Goal: Task Accomplishment & Management: Complete application form

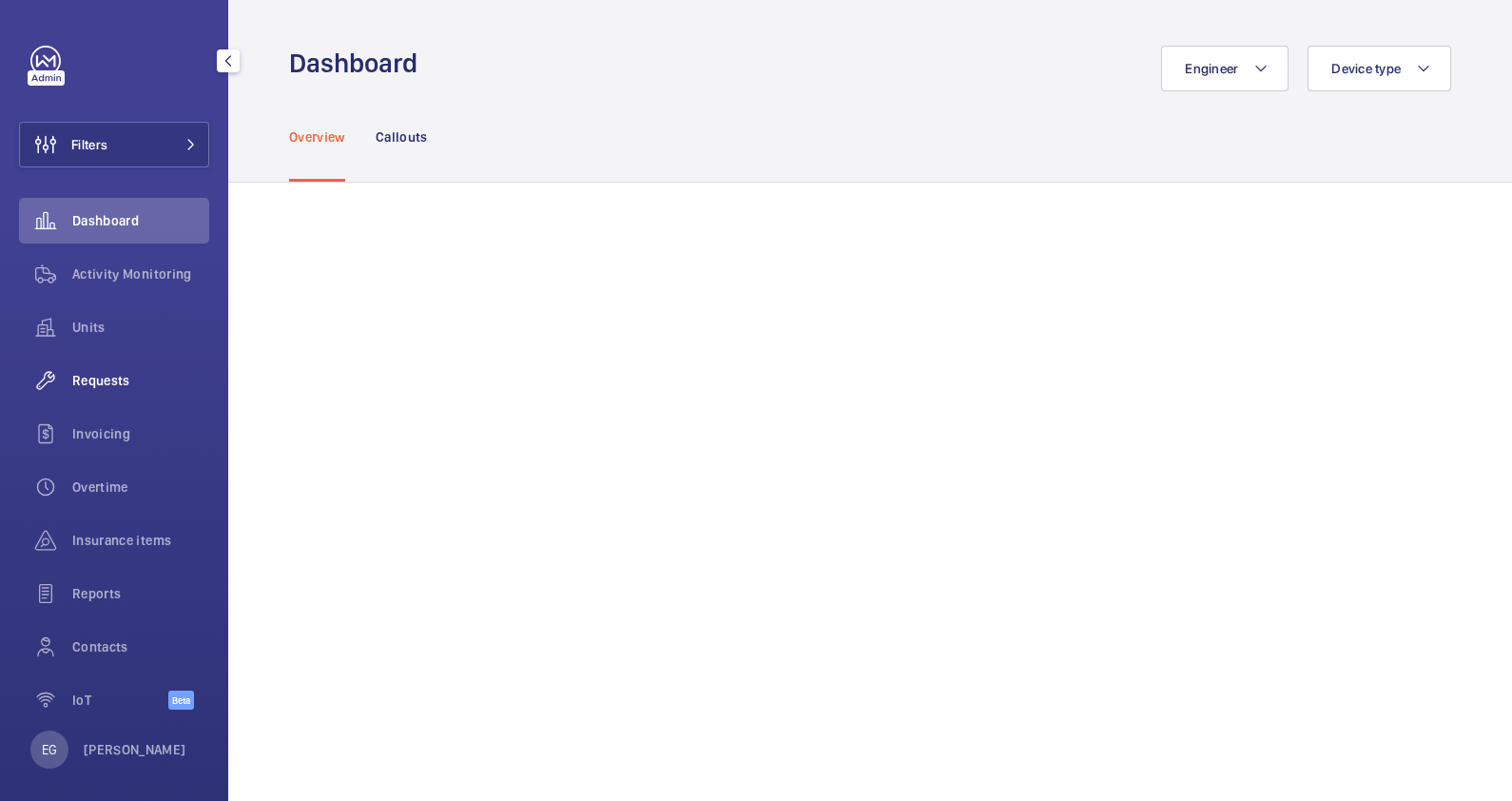
click at [106, 393] on div "Requests" at bounding box center [113, 381] width 190 height 46
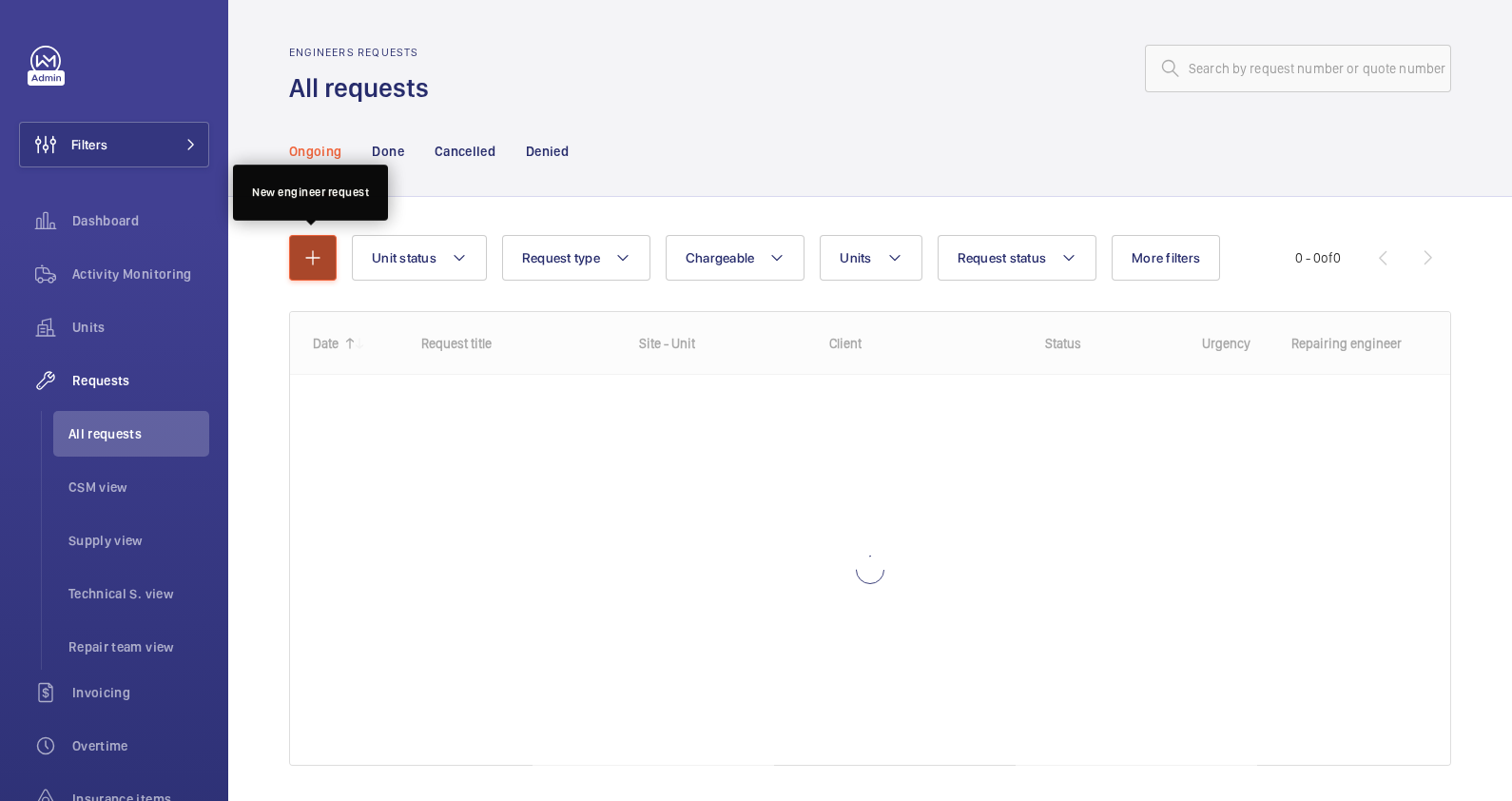
click at [304, 253] on mat-icon "button" at bounding box center [312, 257] width 23 height 23
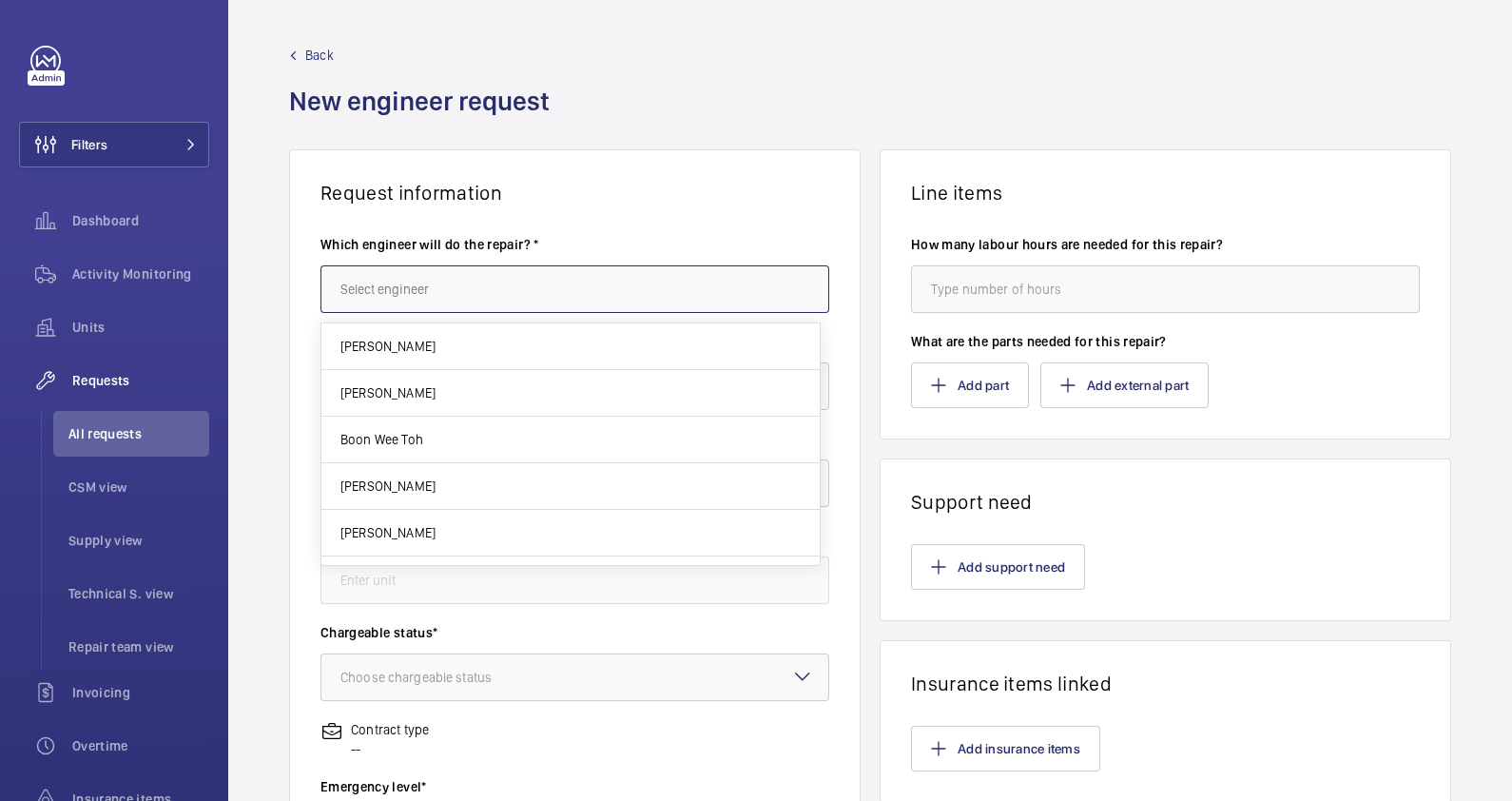
click at [528, 274] on input "text" at bounding box center [575, 289] width 509 height 48
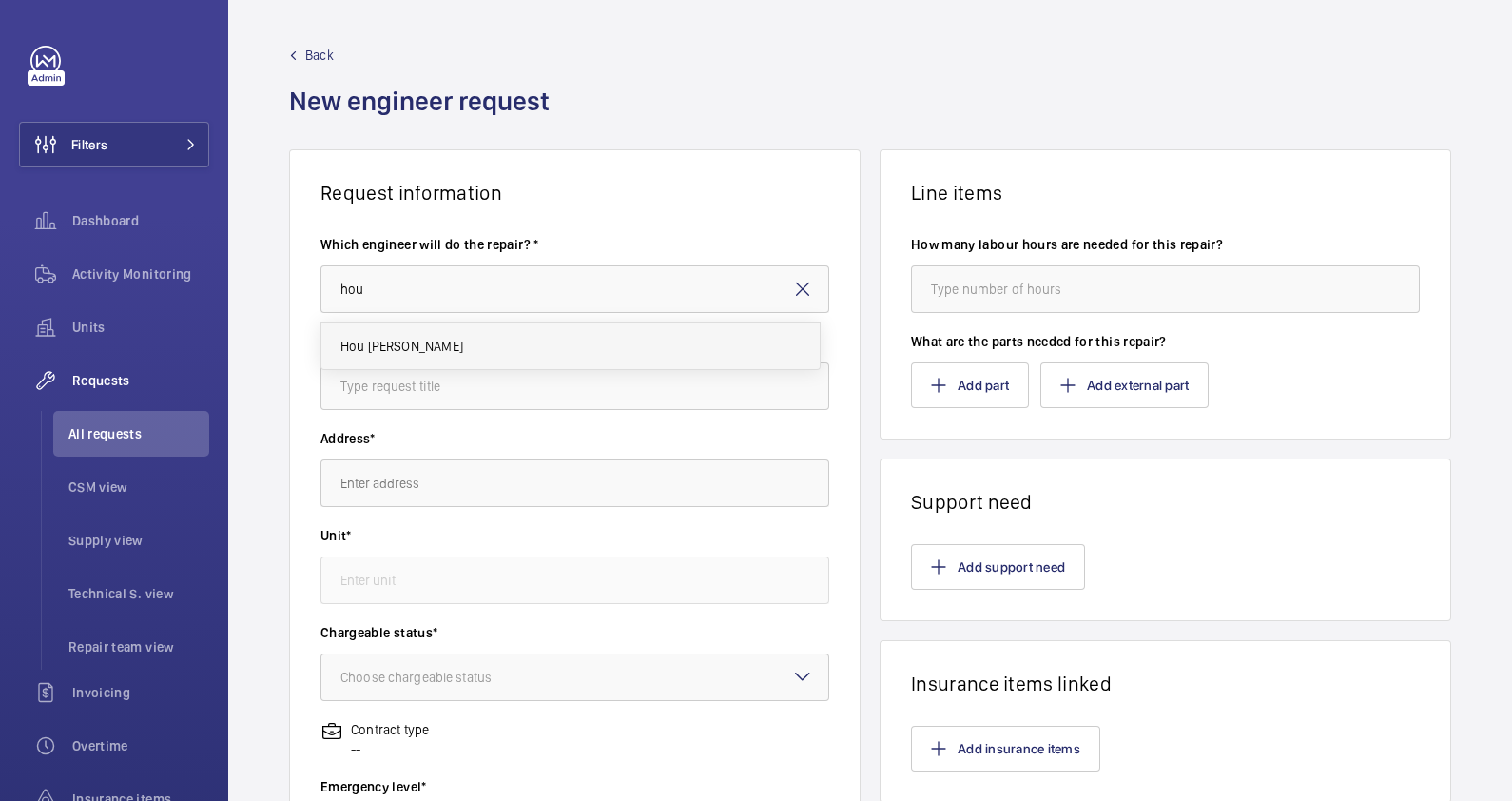
click at [492, 335] on mat-option "Hou Heng Choon" at bounding box center [570, 346] width 498 height 46
type input "Hou Heng Choon"
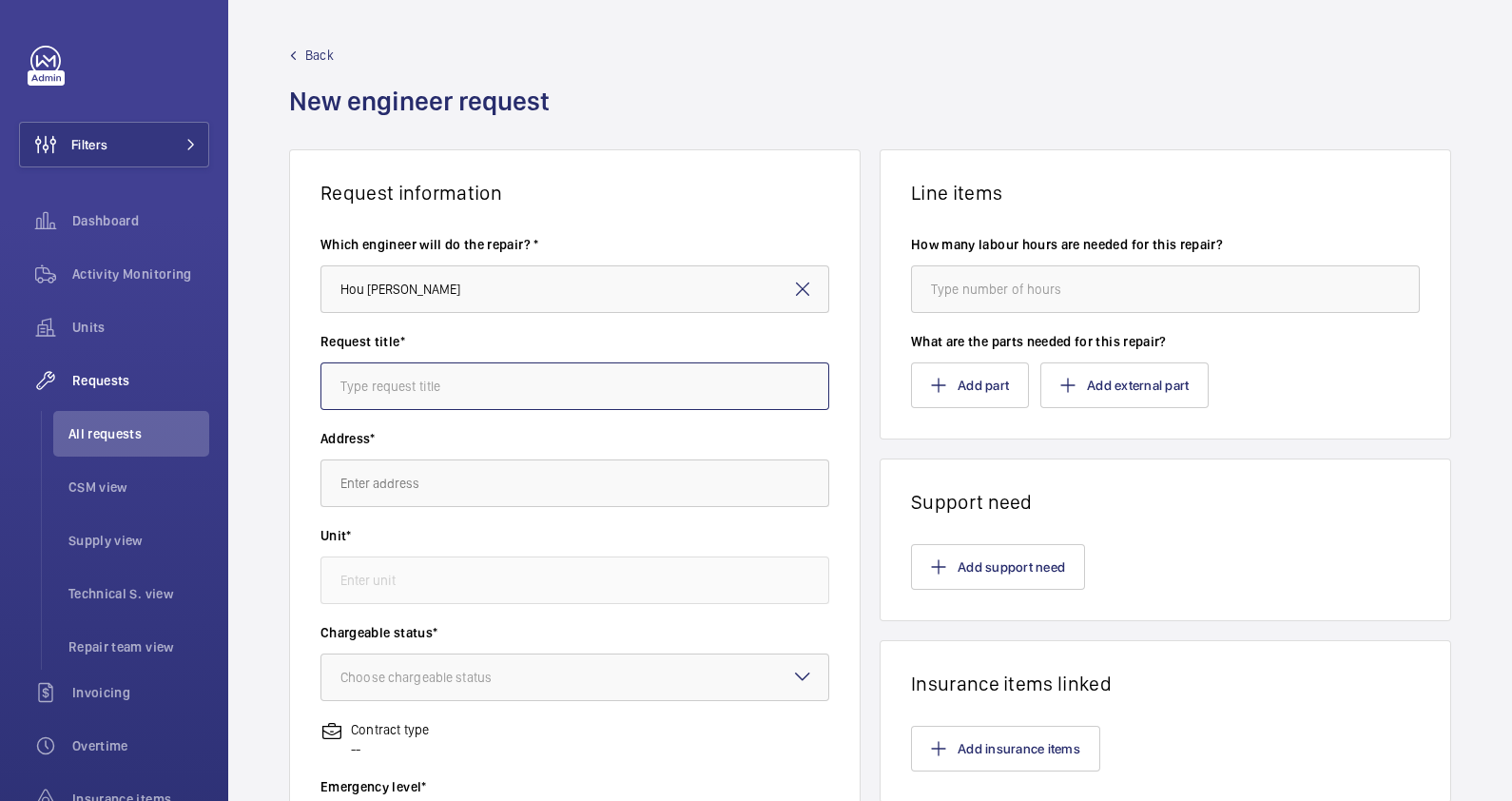
click at [481, 382] on input "text" at bounding box center [575, 386] width 509 height 48
type input "Chung Hwa - Autodialer"
click at [422, 504] on input "text" at bounding box center [575, 483] width 509 height 48
click at [441, 485] on input "text" at bounding box center [575, 483] width 509 height 48
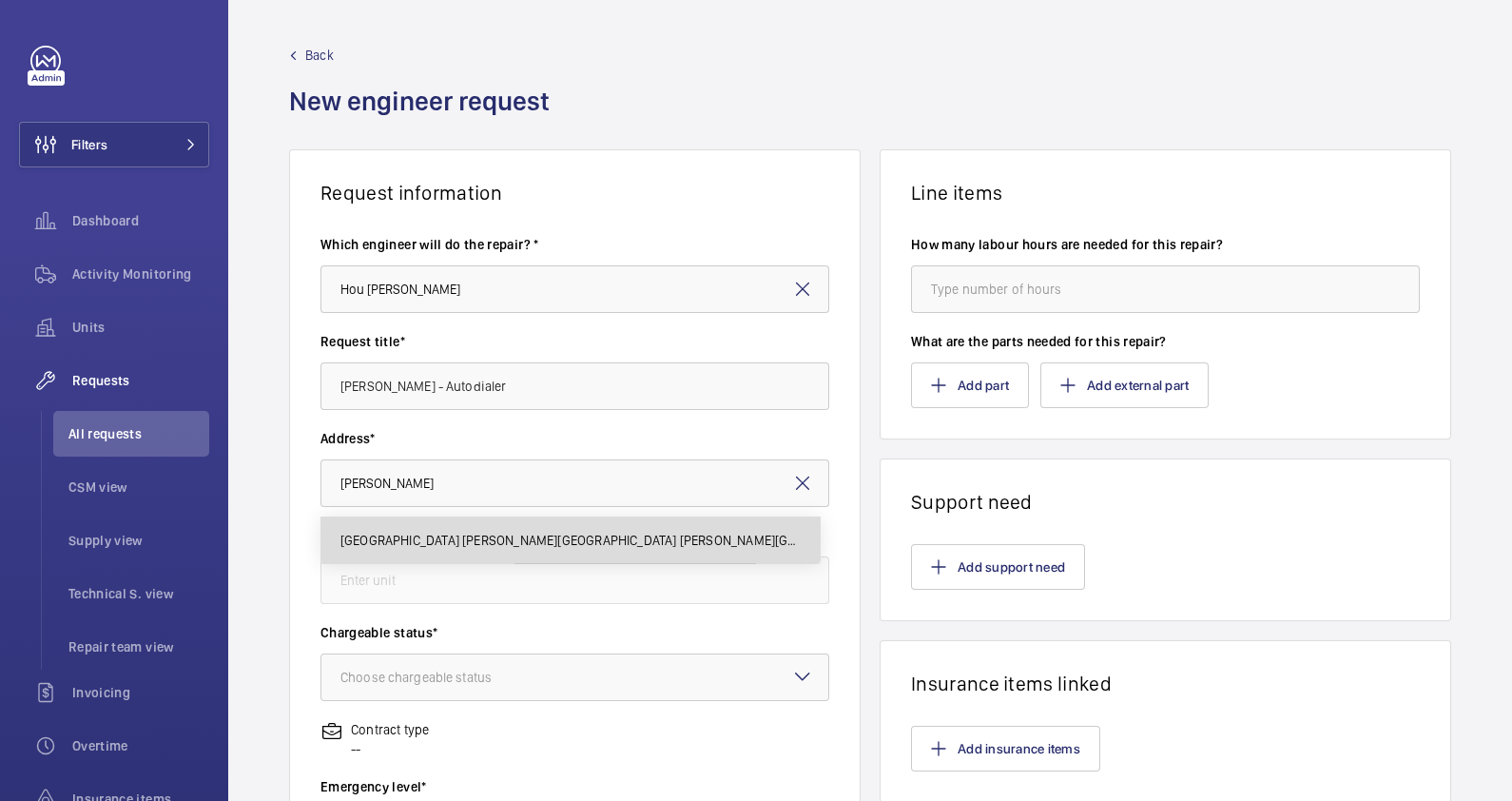
click at [425, 539] on span "Singapore Chung Hwa Medical Institution Chung Hwa Medical Institution Toa Payoh…" at bounding box center [570, 540] width 460 height 19
type input "Singapore Chung Hwa Medical Institution Chung Hwa Medical Institution Toa Payoh…"
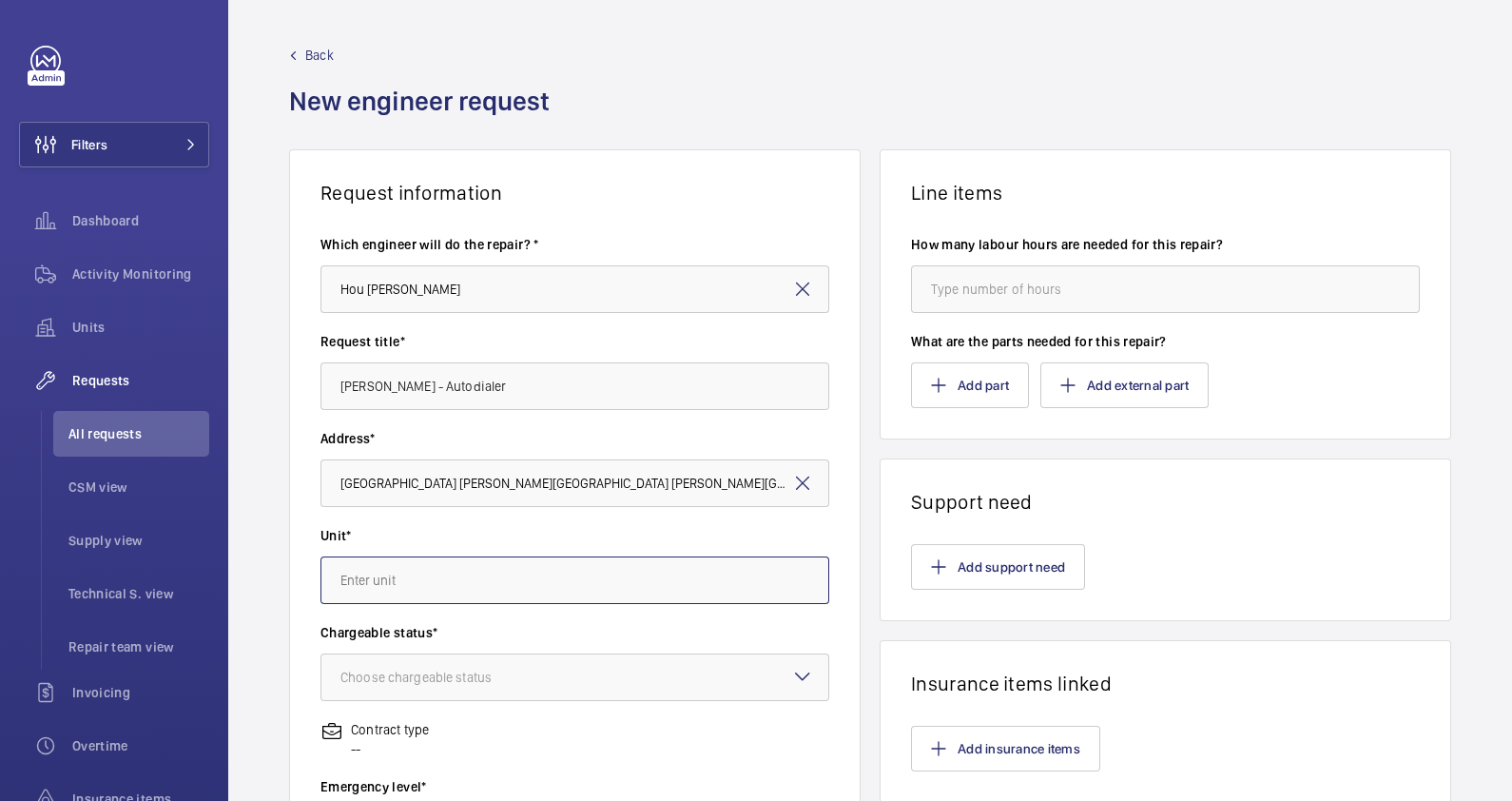
click at [405, 581] on input "text" at bounding box center [575, 580] width 509 height 48
click at [412, 636] on span "20813847 - FL 1" at bounding box center [386, 636] width 91 height 19
type input "20813847 - FL 1"
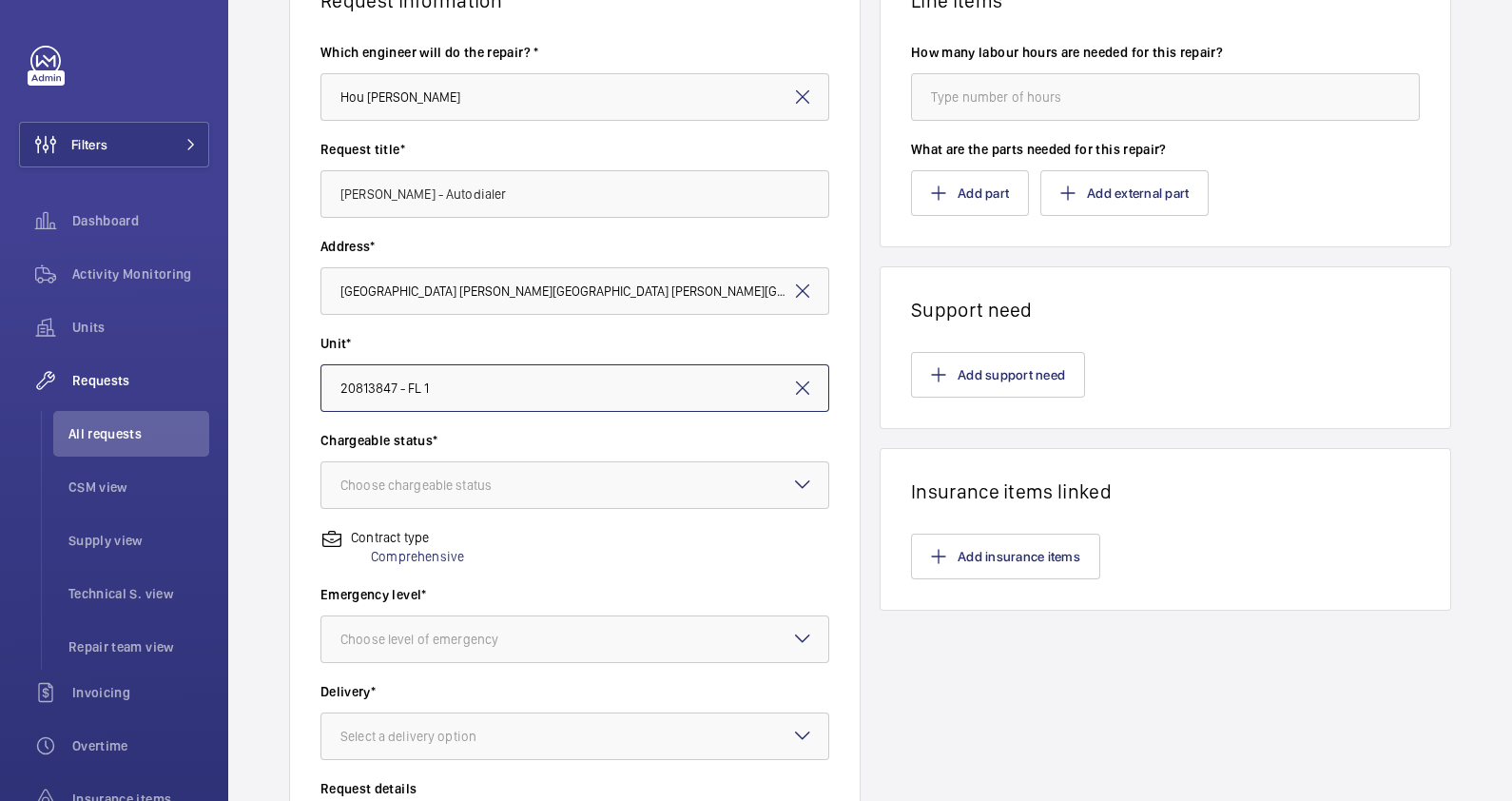
scroll to position [209, 0]
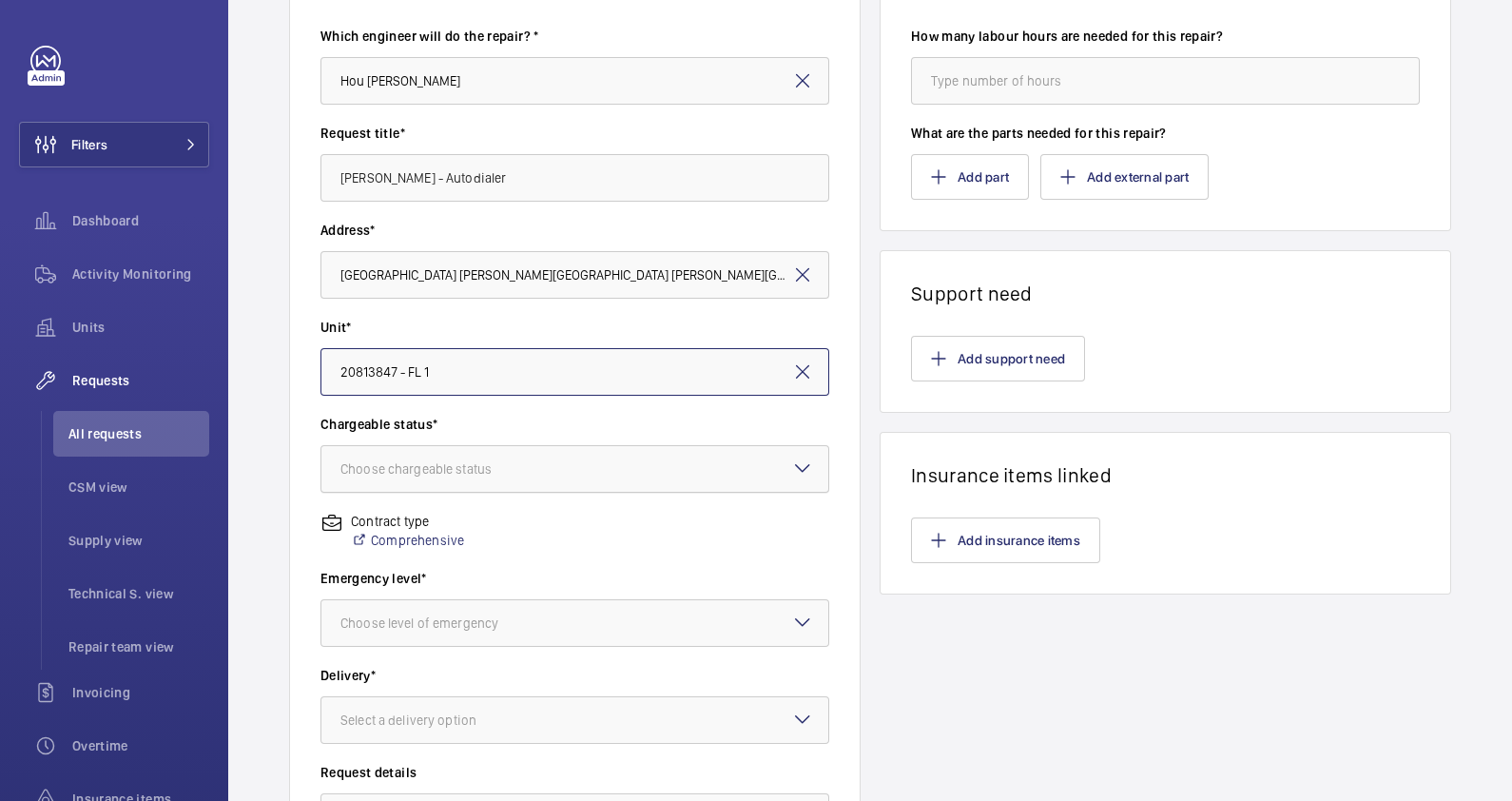
click at [432, 461] on div "Choose chargeable status" at bounding box center [439, 468] width 199 height 19
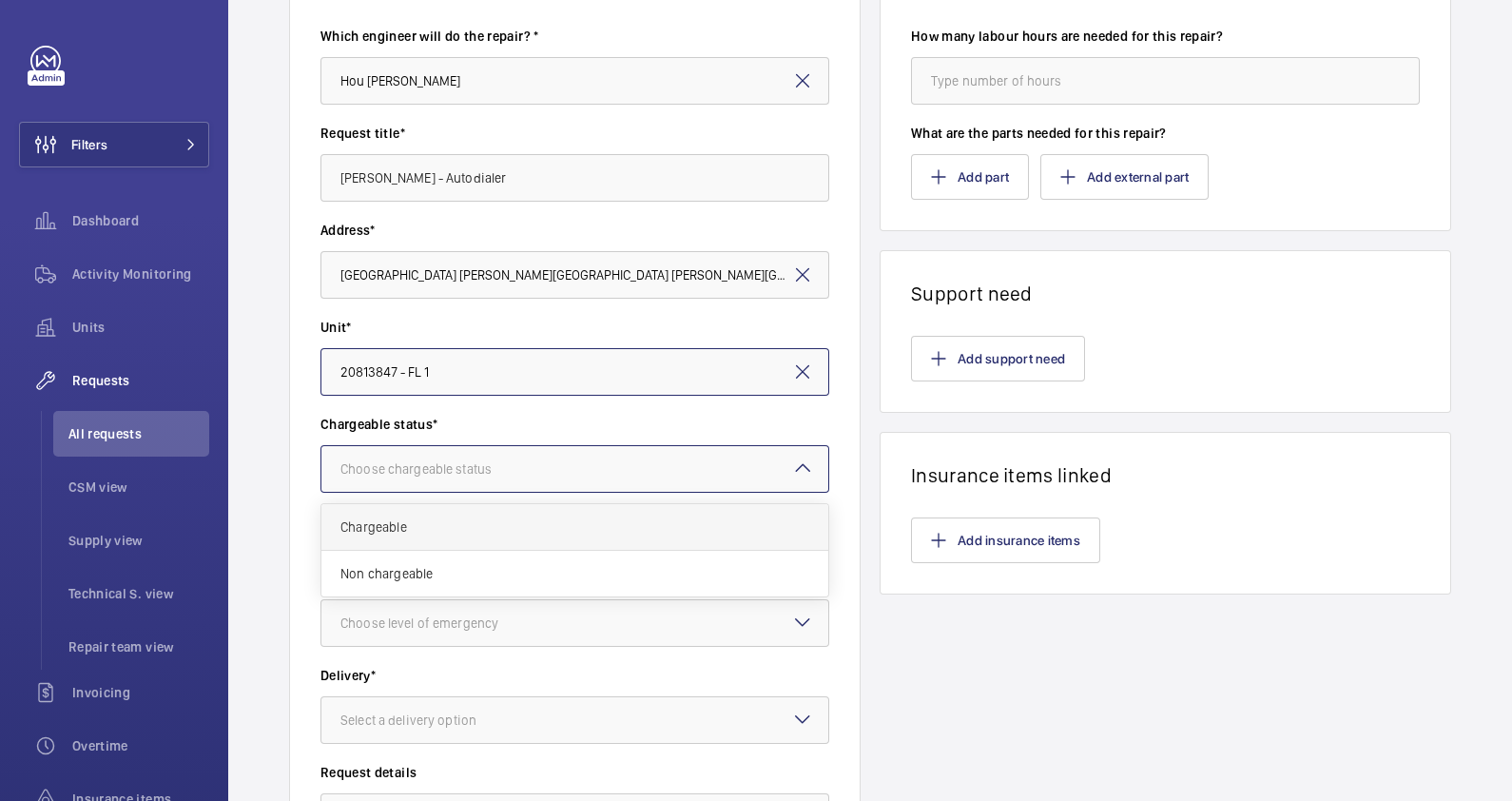
click at [423, 524] on span "Chargeable" at bounding box center [575, 526] width 469 height 19
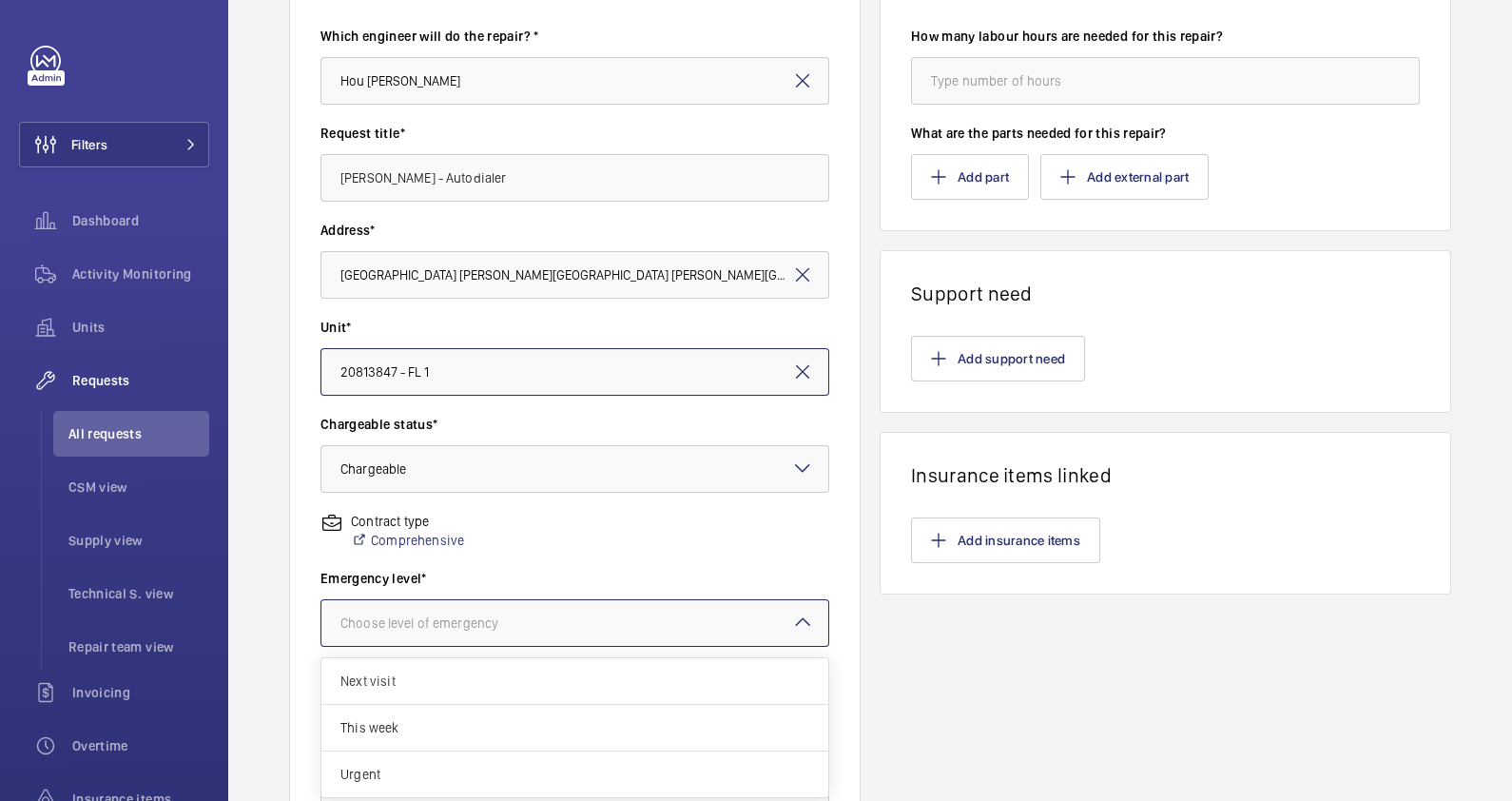
click at [420, 632] on div at bounding box center [575, 623] width 507 height 46
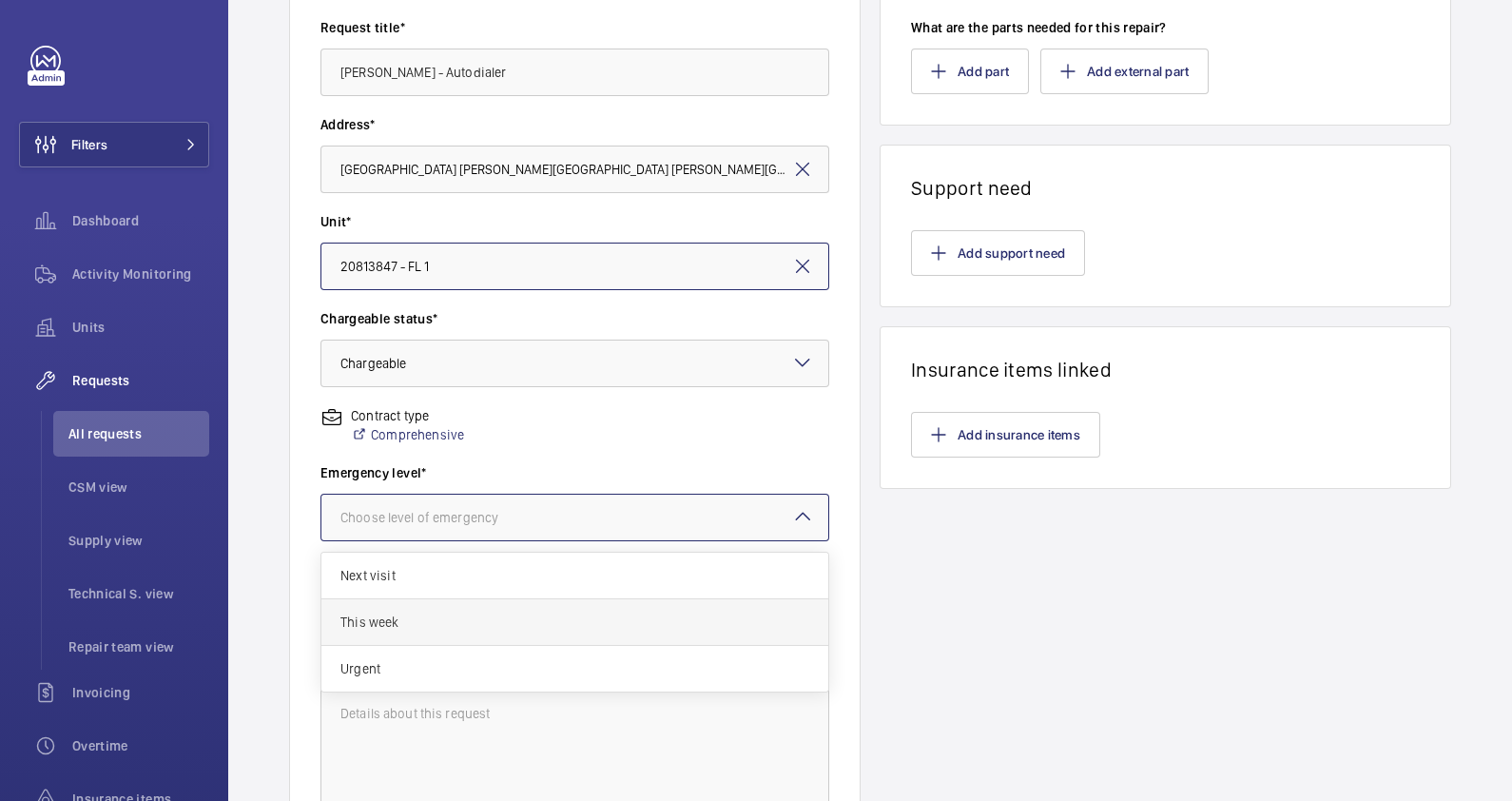
scroll to position [357, 0]
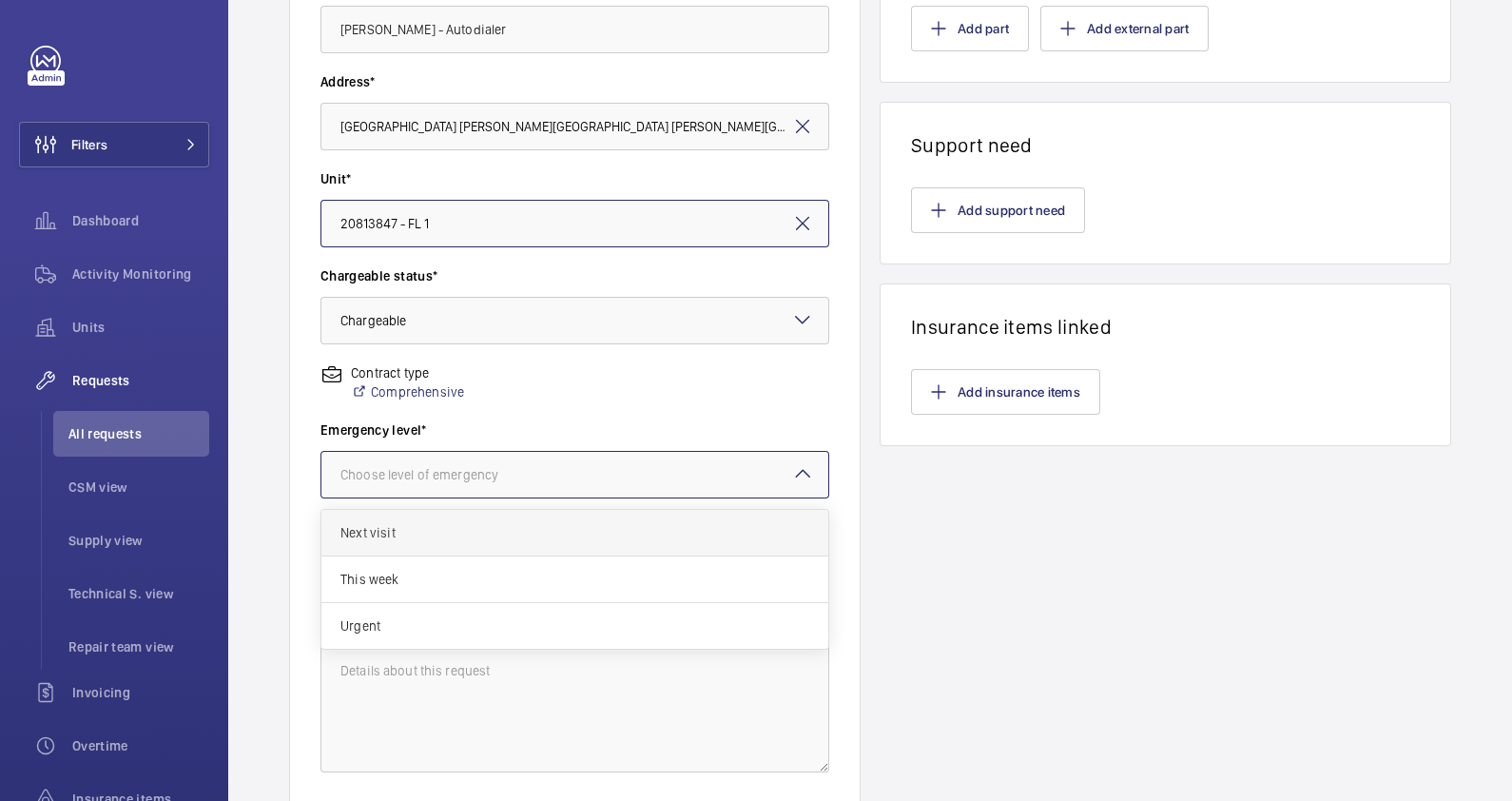
click at [429, 527] on span "Next visit" at bounding box center [575, 532] width 469 height 19
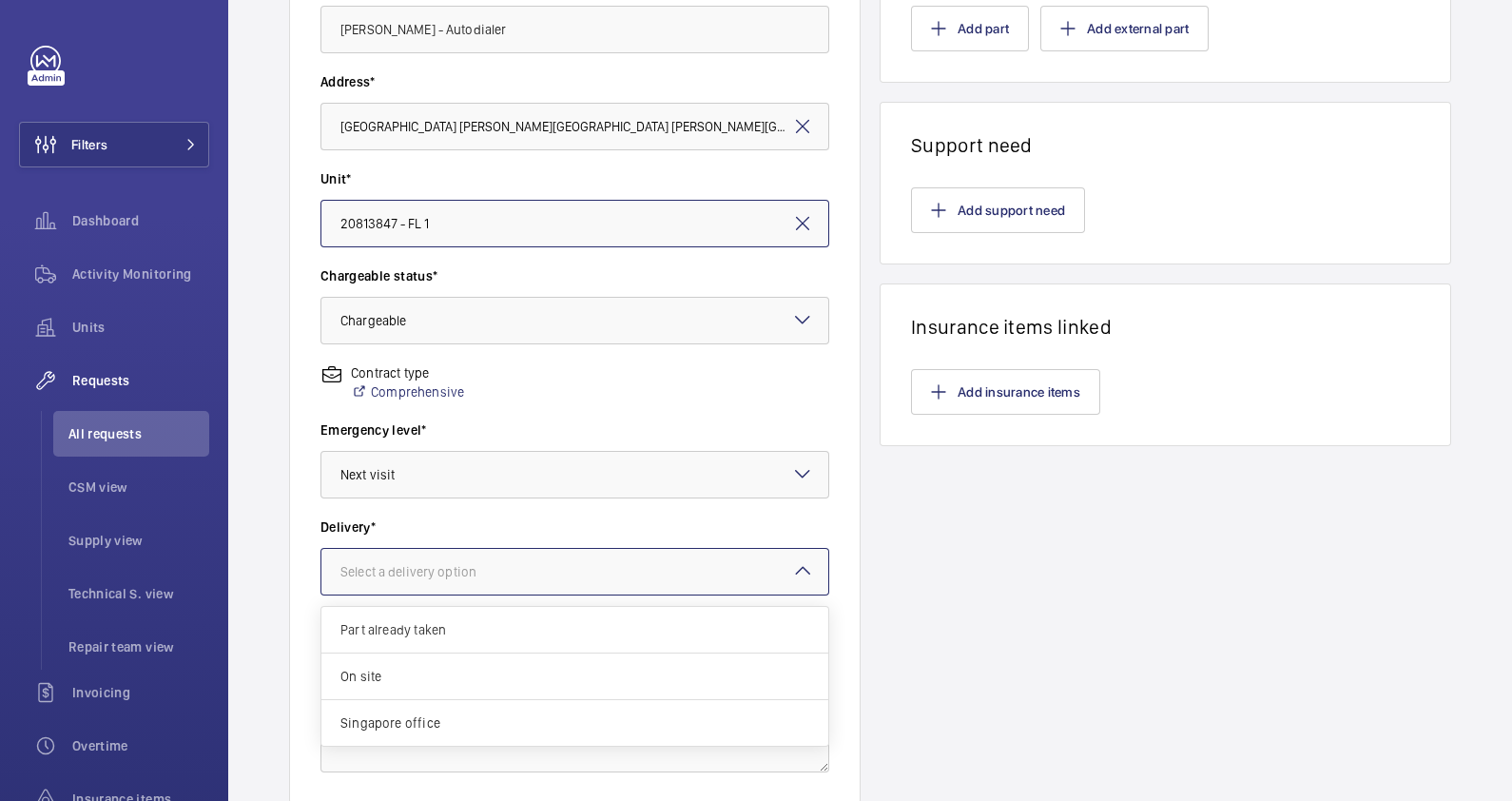
click at [428, 584] on div at bounding box center [575, 571] width 507 height 46
click at [420, 676] on span "On site" at bounding box center [575, 676] width 469 height 19
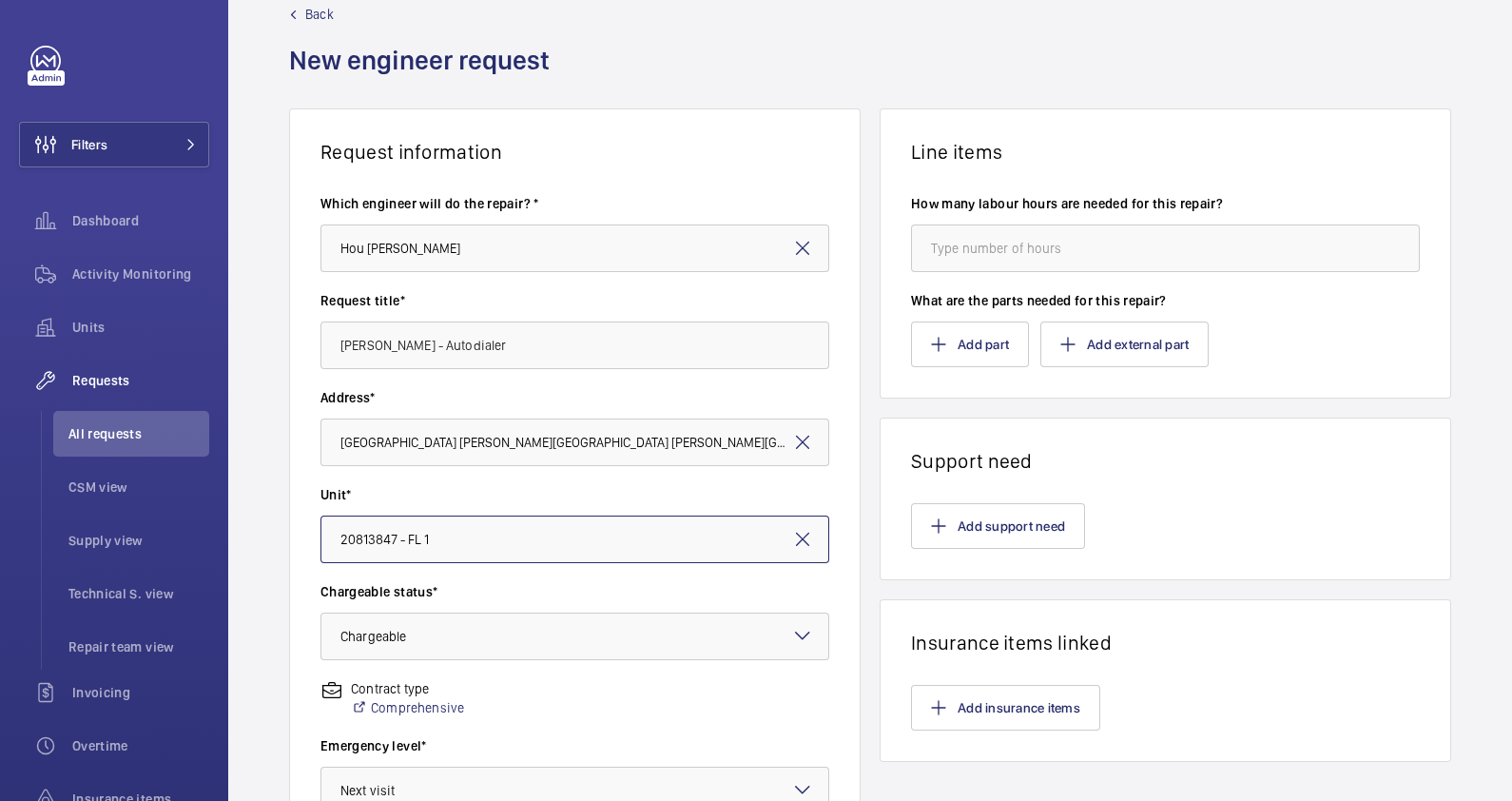
scroll to position [0, 0]
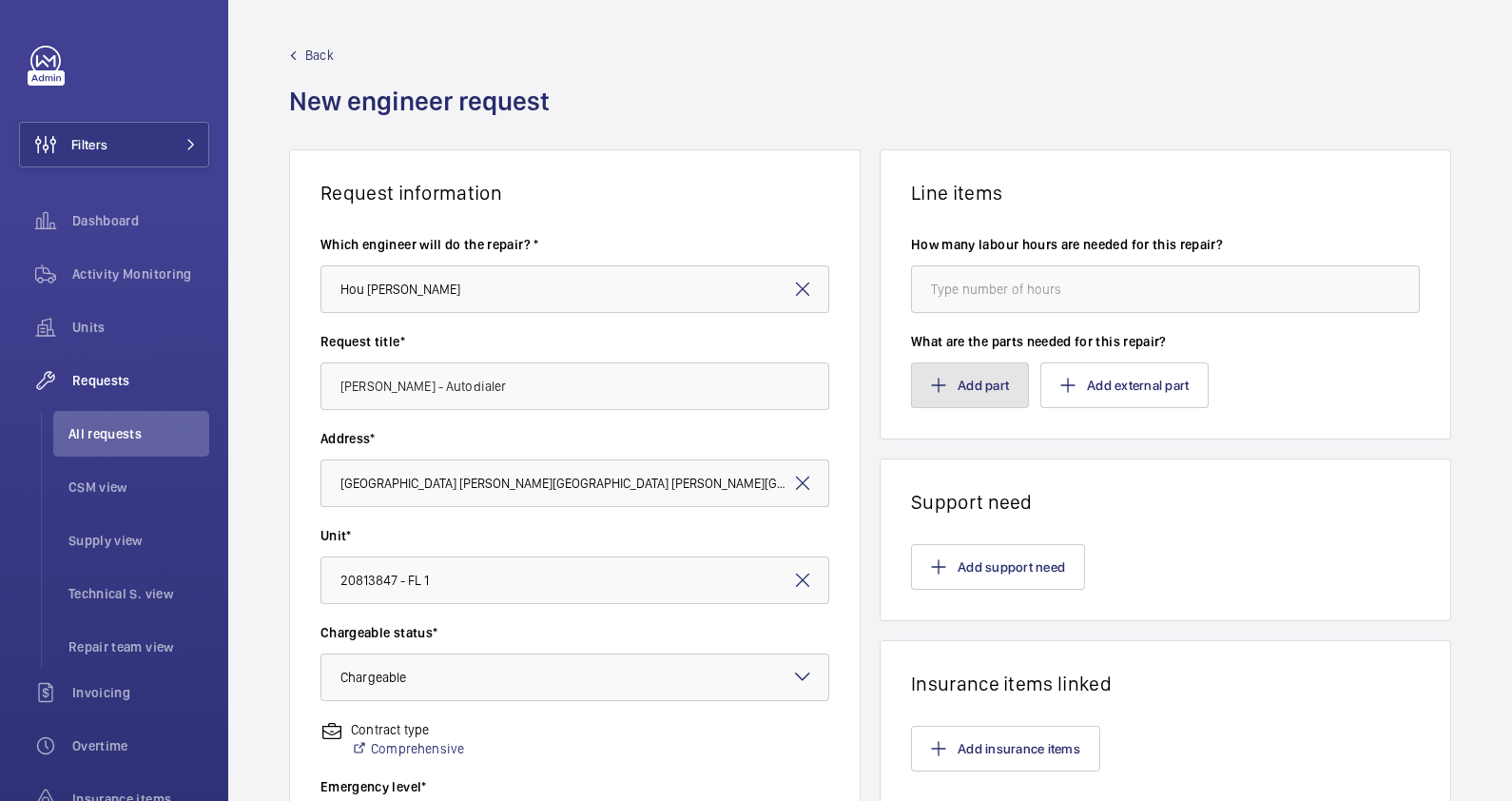
click at [976, 378] on button "Add part" at bounding box center [970, 385] width 118 height 46
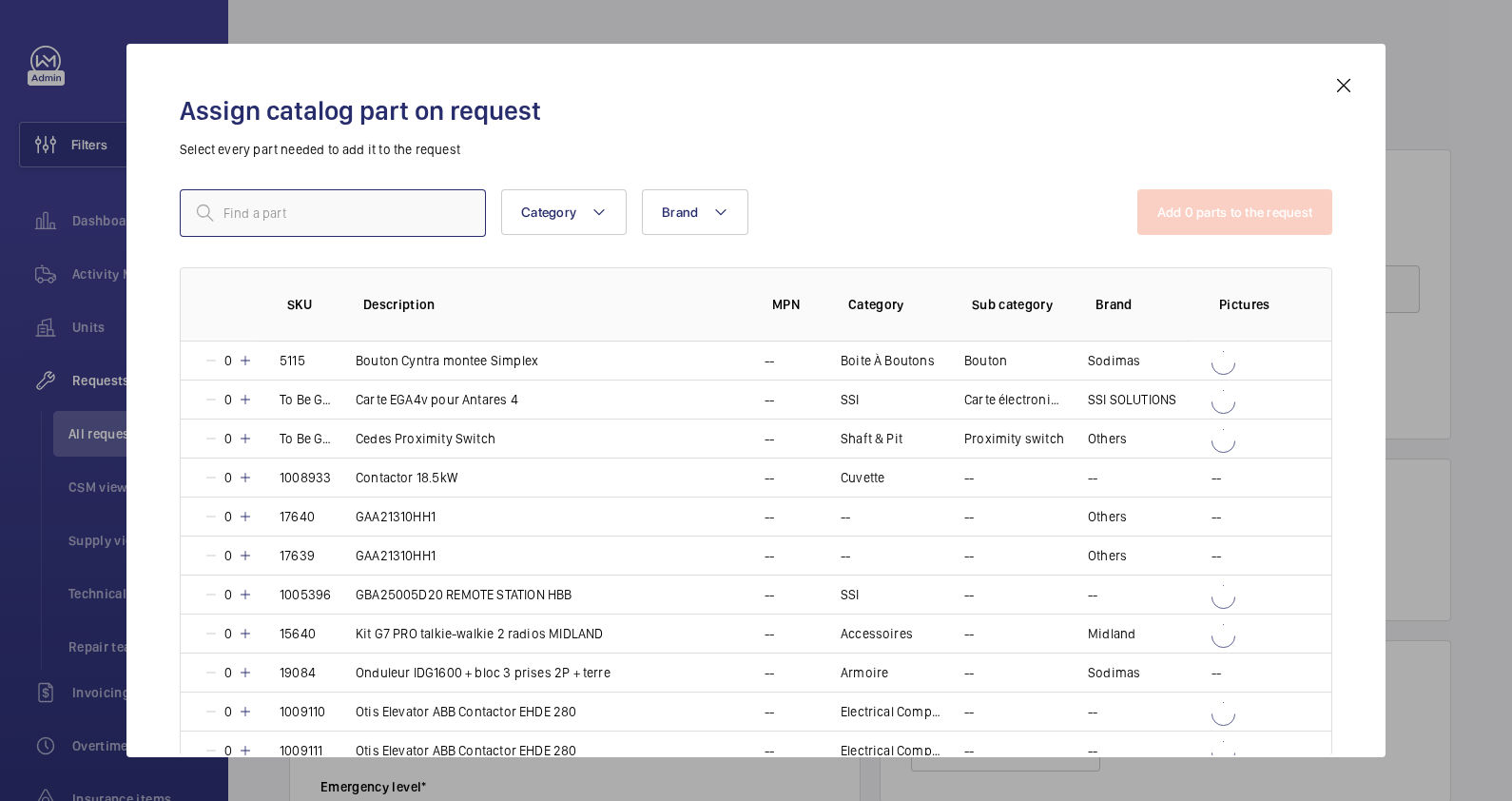
click at [406, 211] on input "text" at bounding box center [333, 213] width 306 height 48
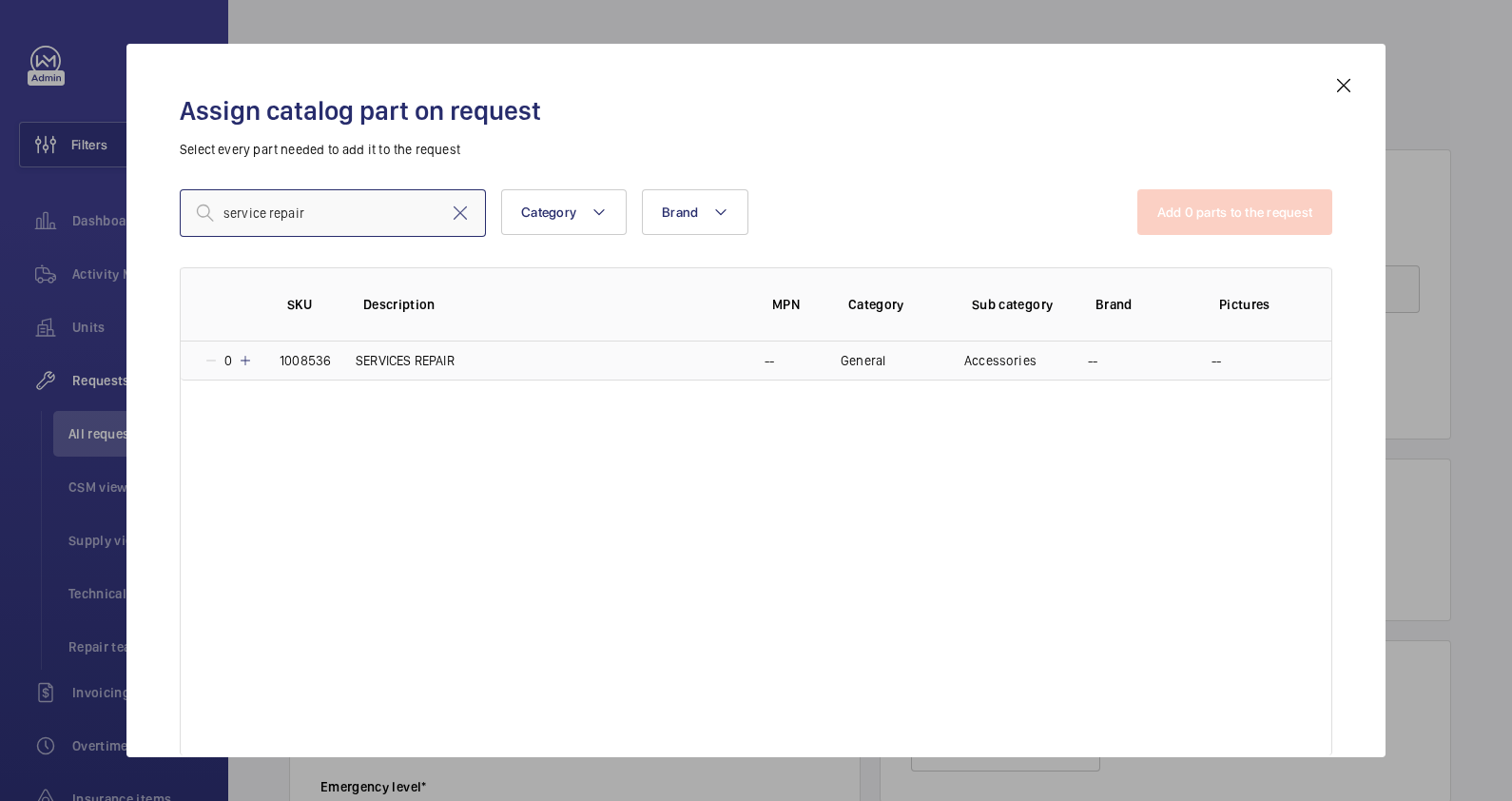
type input "service repair"
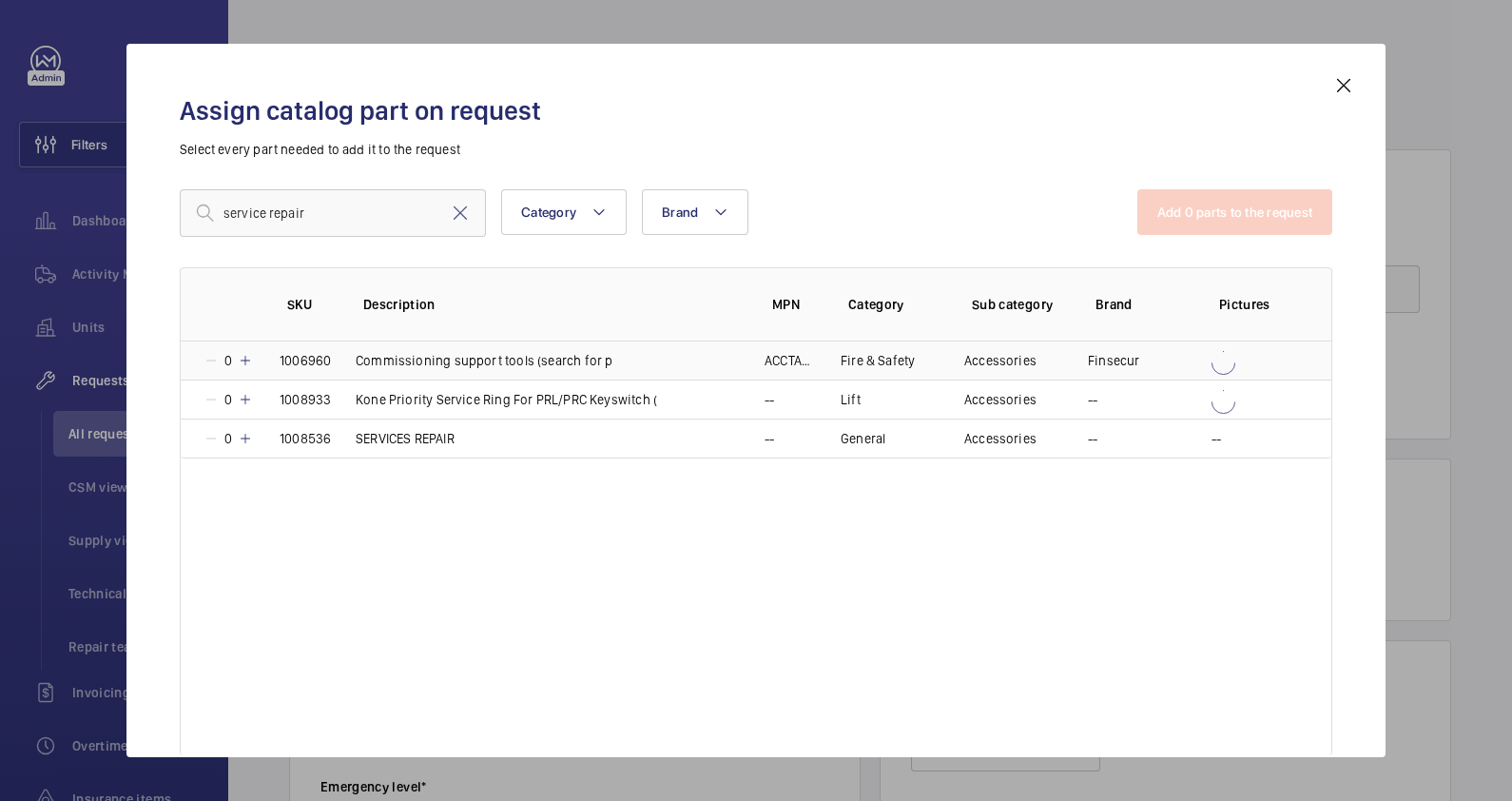
click at [467, 362] on td "Commissioning support tools (search for p" at bounding box center [537, 360] width 409 height 38
click at [207, 357] on mat-icon at bounding box center [211, 360] width 15 height 15
click at [397, 445] on p "SERVICES REPAIR" at bounding box center [405, 437] width 98 height 19
click at [1267, 201] on button "Add 1 parts to the request" at bounding box center [1237, 212] width 193 height 46
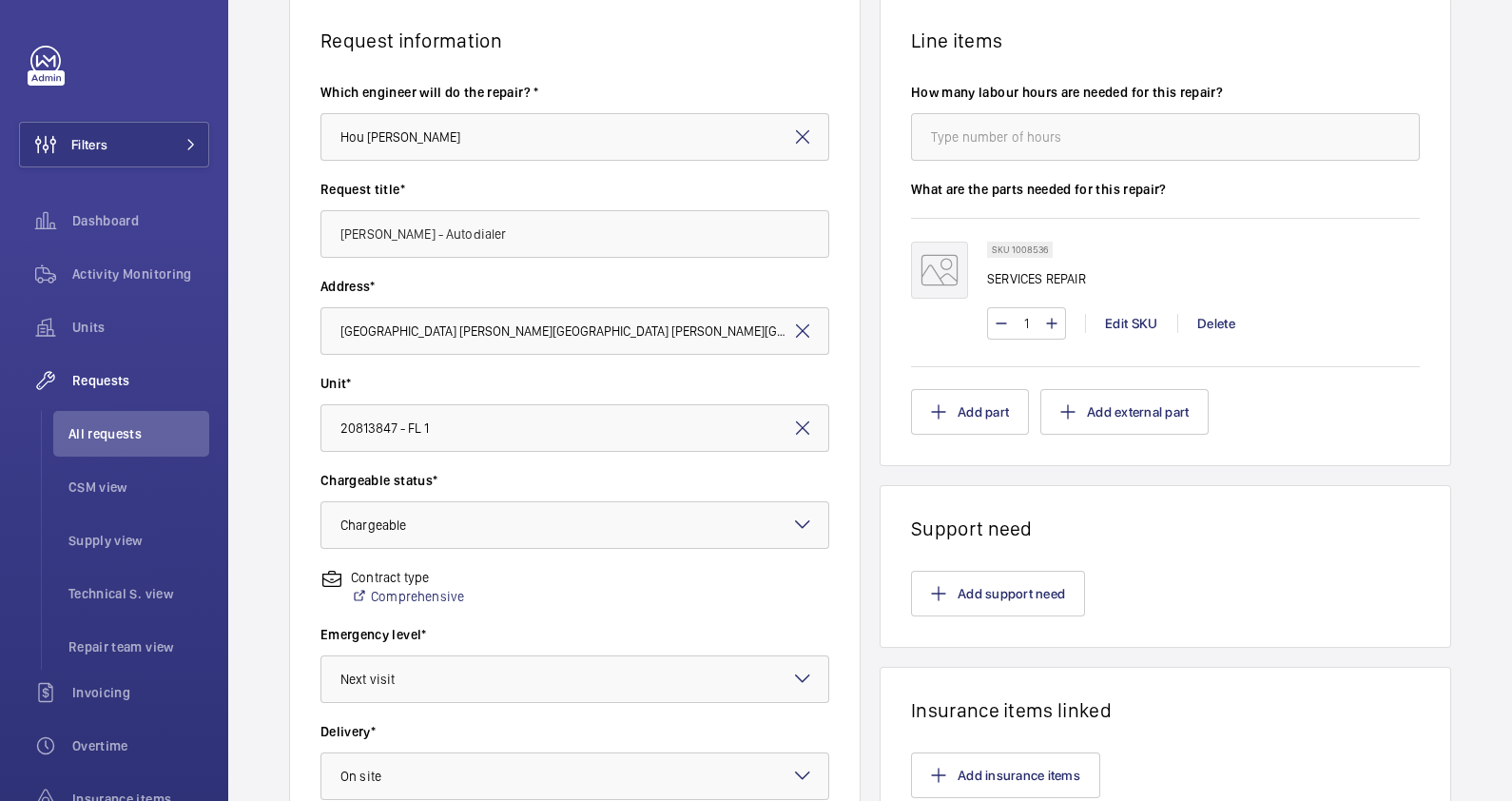
scroll to position [161, 0]
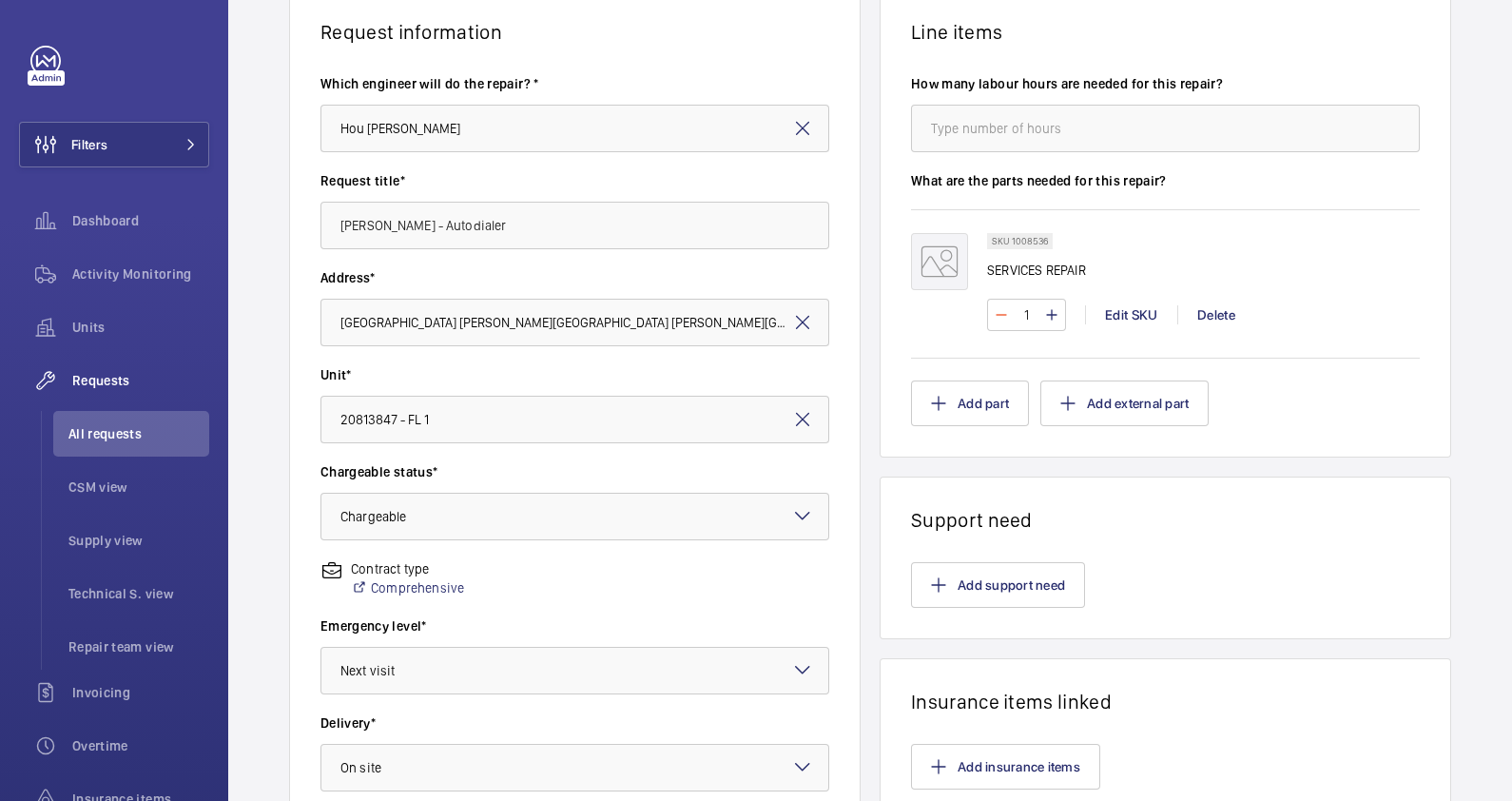
click at [996, 317] on mat-icon at bounding box center [1001, 314] width 15 height 23
type input "0"
click at [1197, 314] on div "Delete" at bounding box center [1215, 314] width 77 height 19
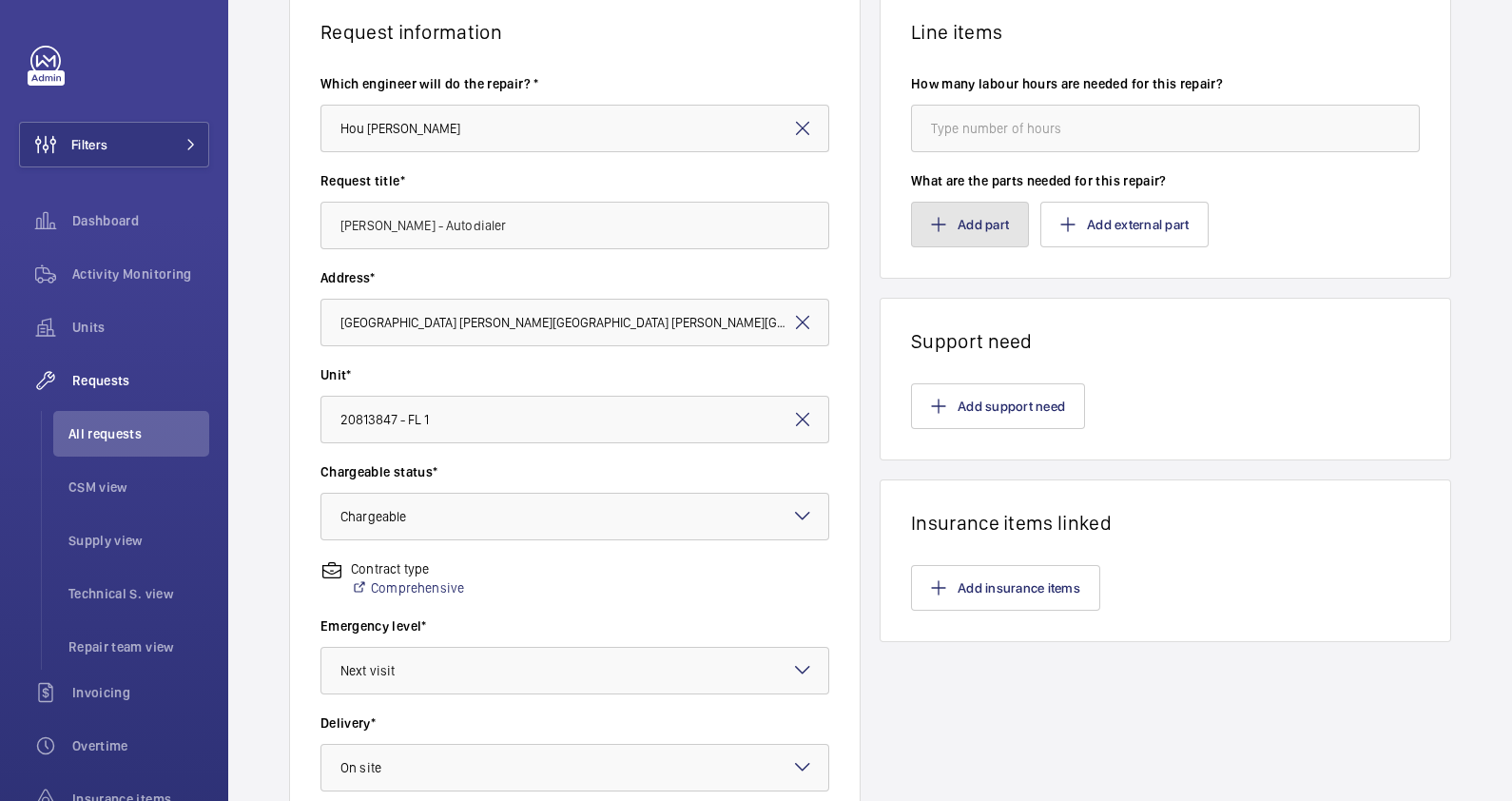
click at [961, 208] on button "Add part" at bounding box center [970, 225] width 118 height 46
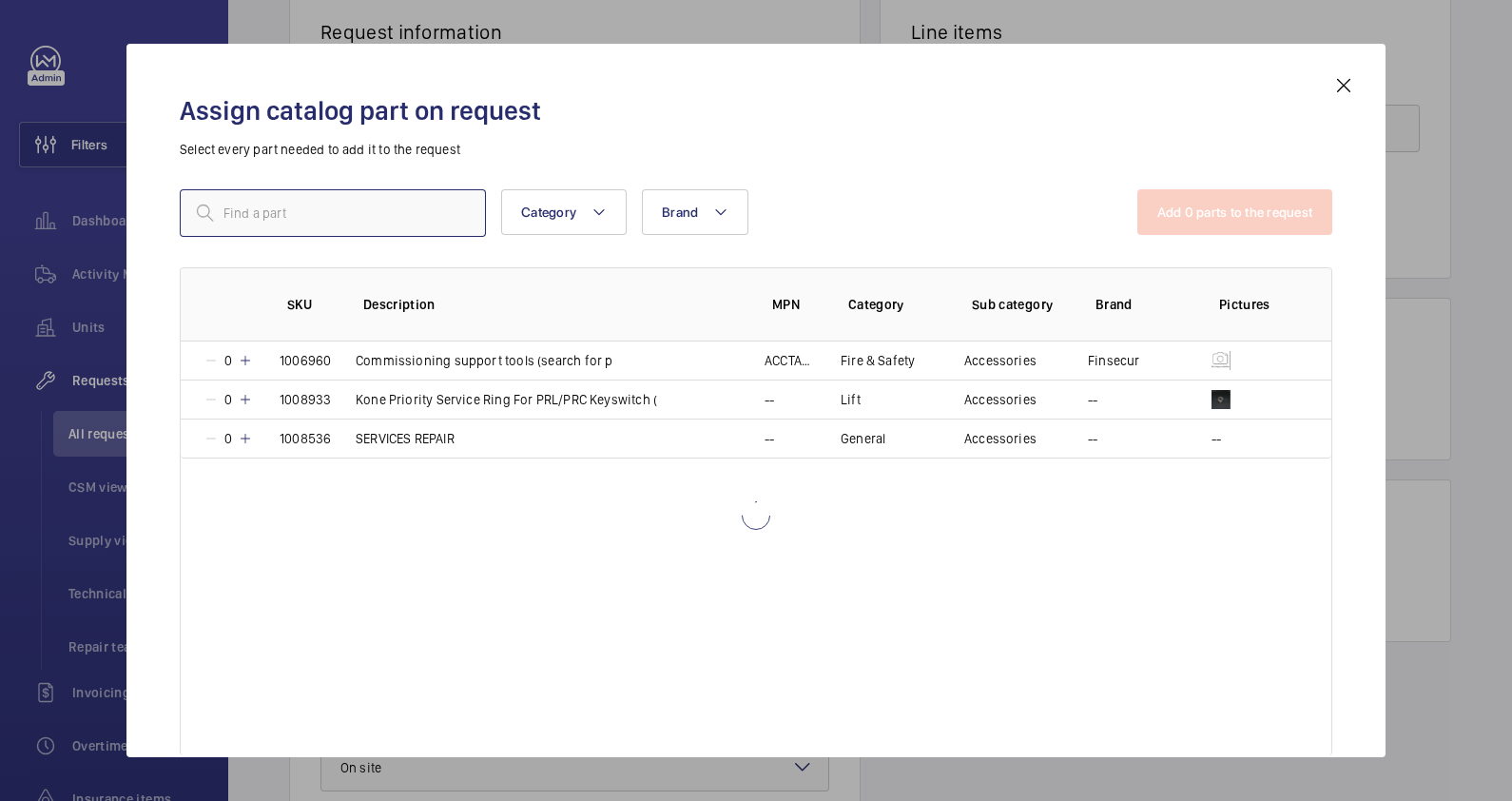
click at [375, 208] on input "text" at bounding box center [333, 213] width 306 height 48
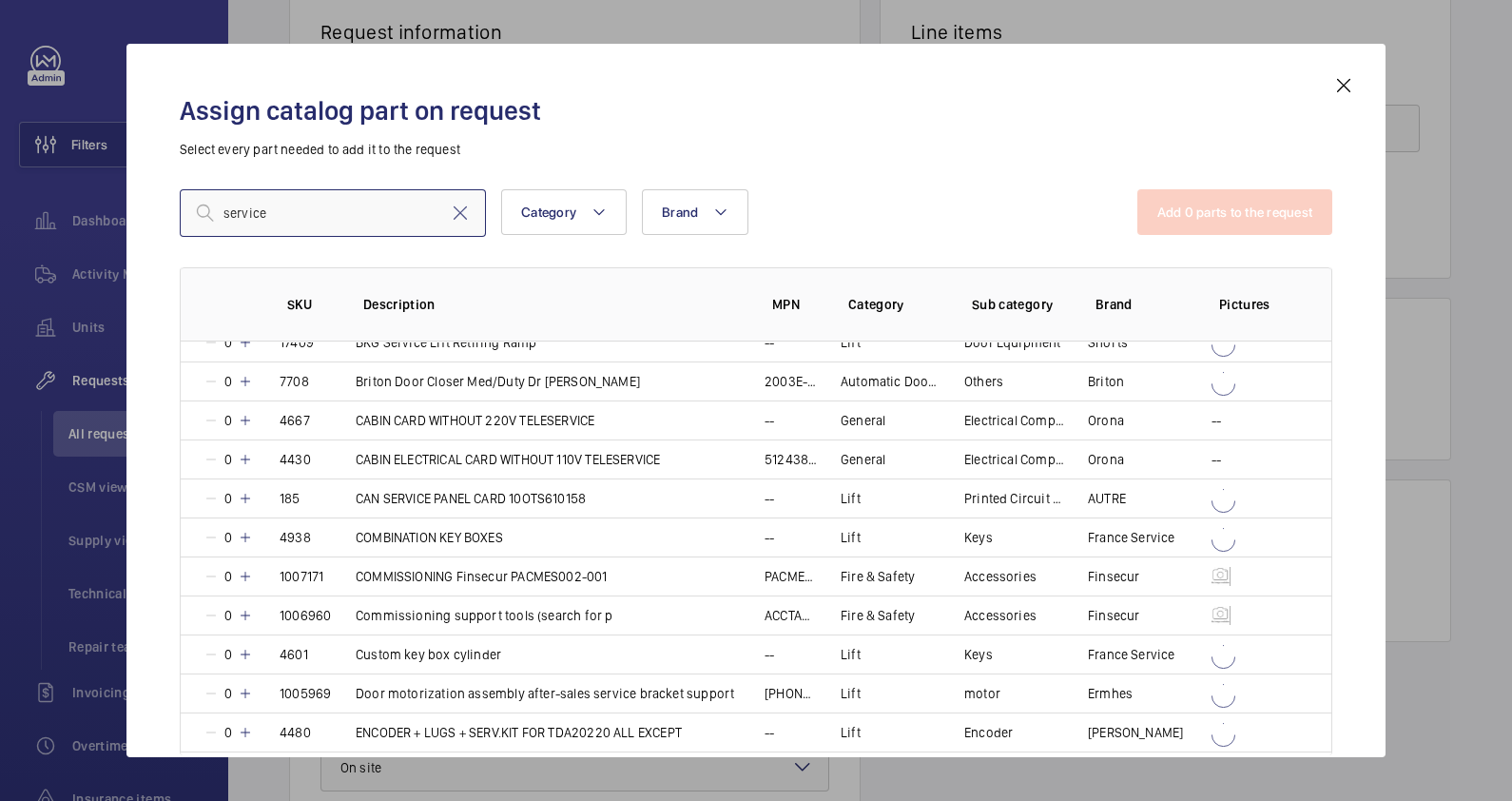
scroll to position [0, 0]
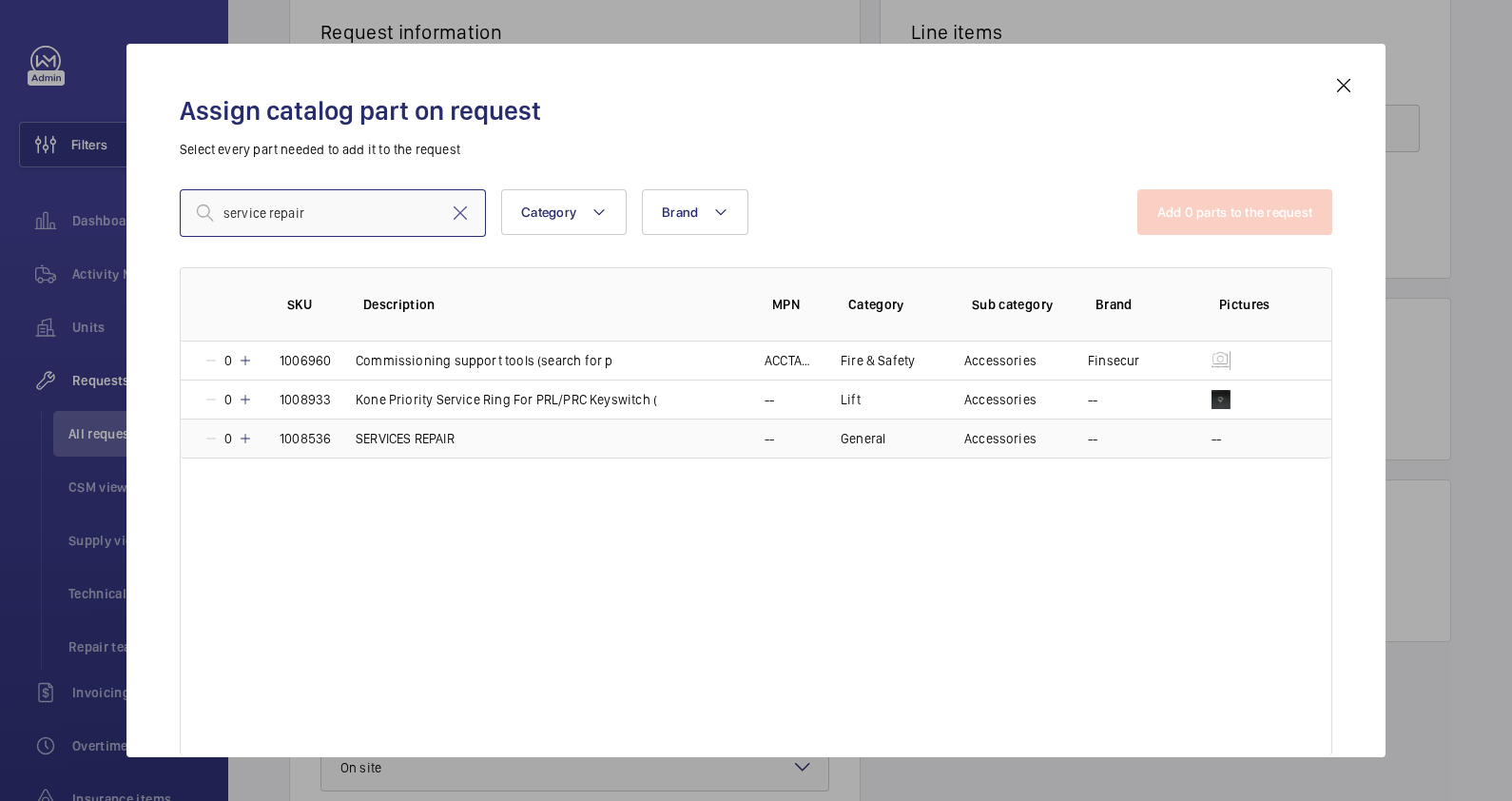
type input "service repair"
click at [421, 441] on p "SERVICES REPAIR" at bounding box center [405, 437] width 98 height 19
click at [1201, 209] on button "Add 1 parts to the request" at bounding box center [1237, 212] width 193 height 46
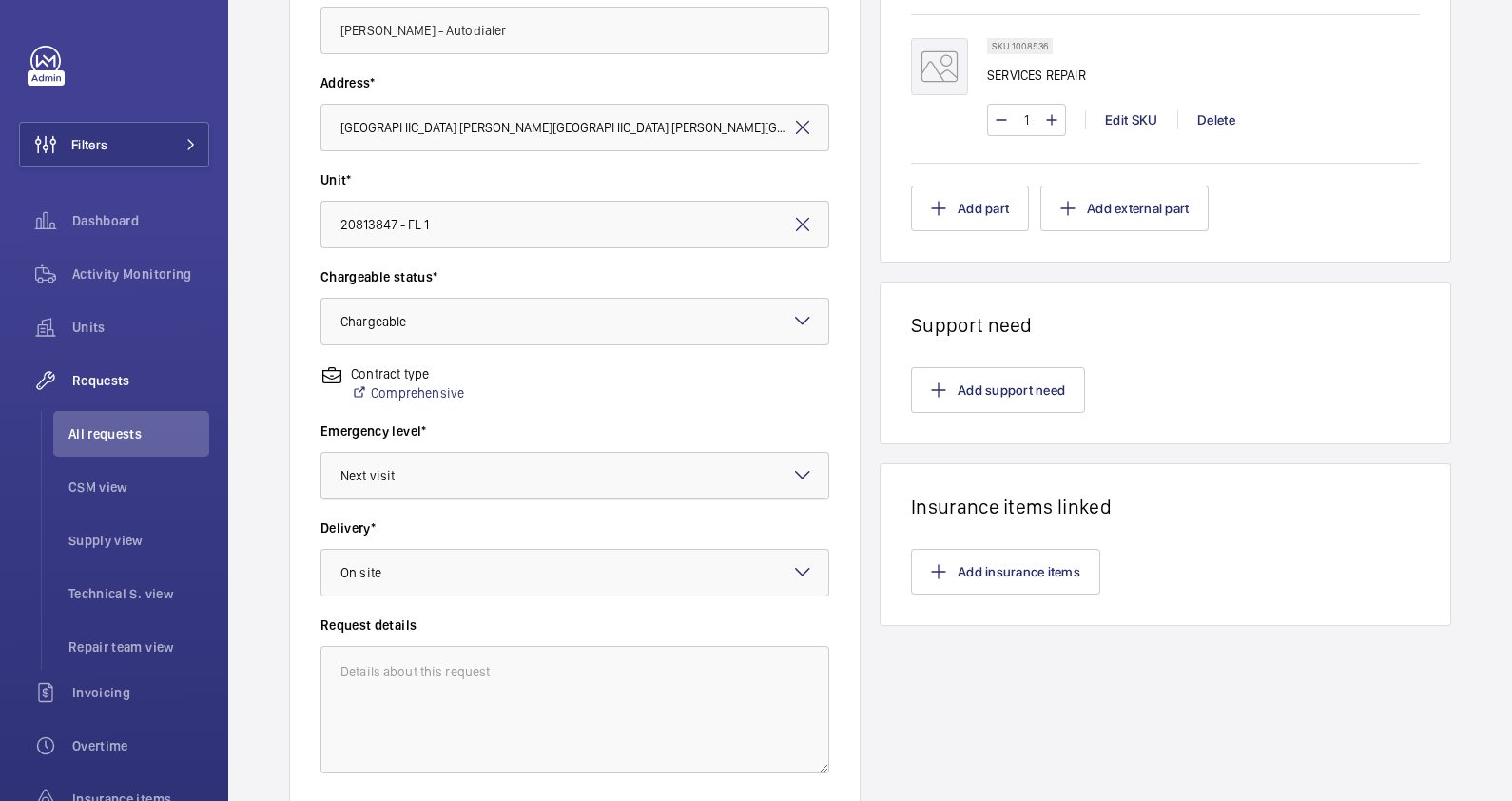
scroll to position [494, 0]
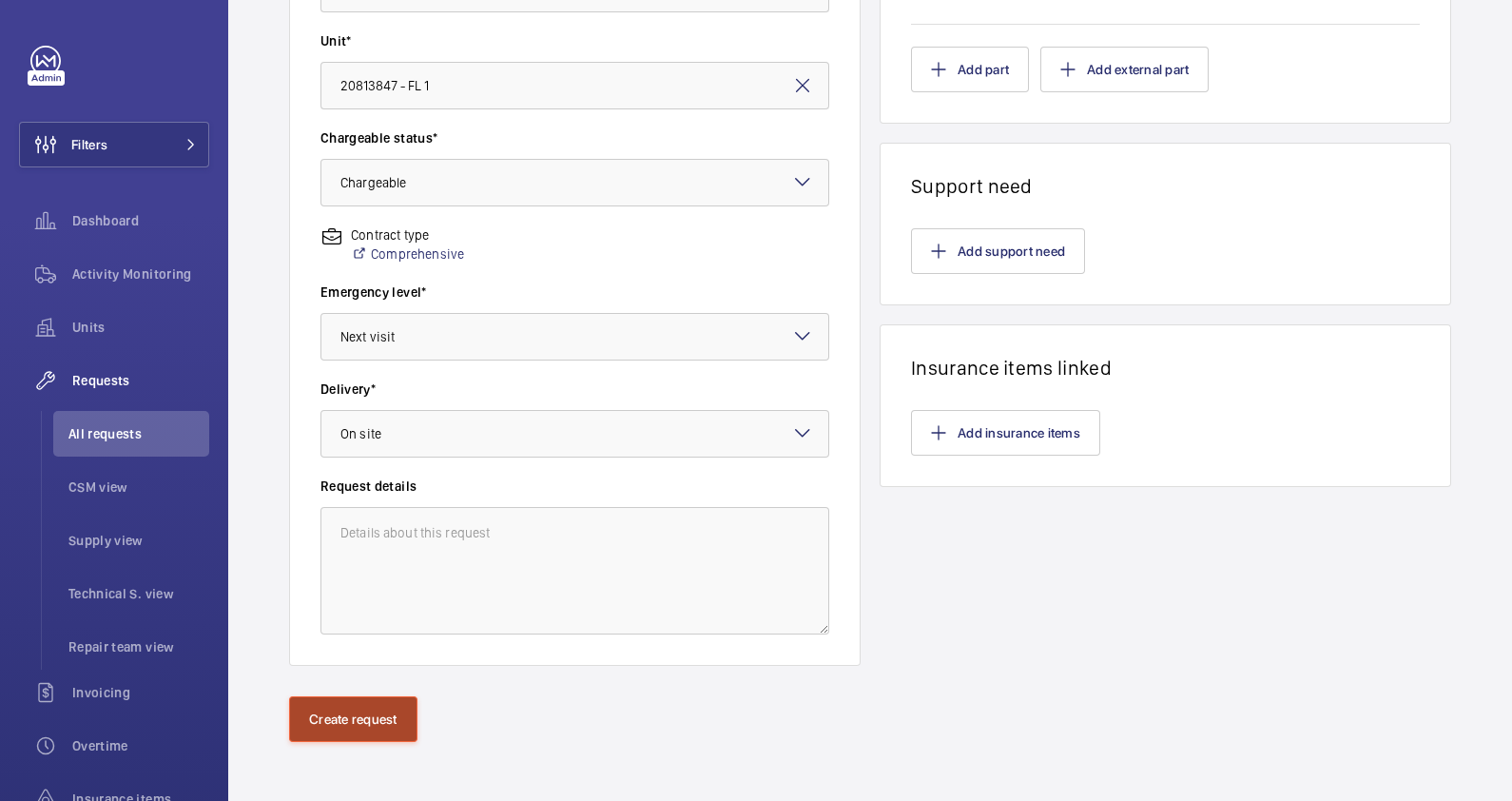
click at [354, 720] on button "Create request" at bounding box center [353, 719] width 128 height 46
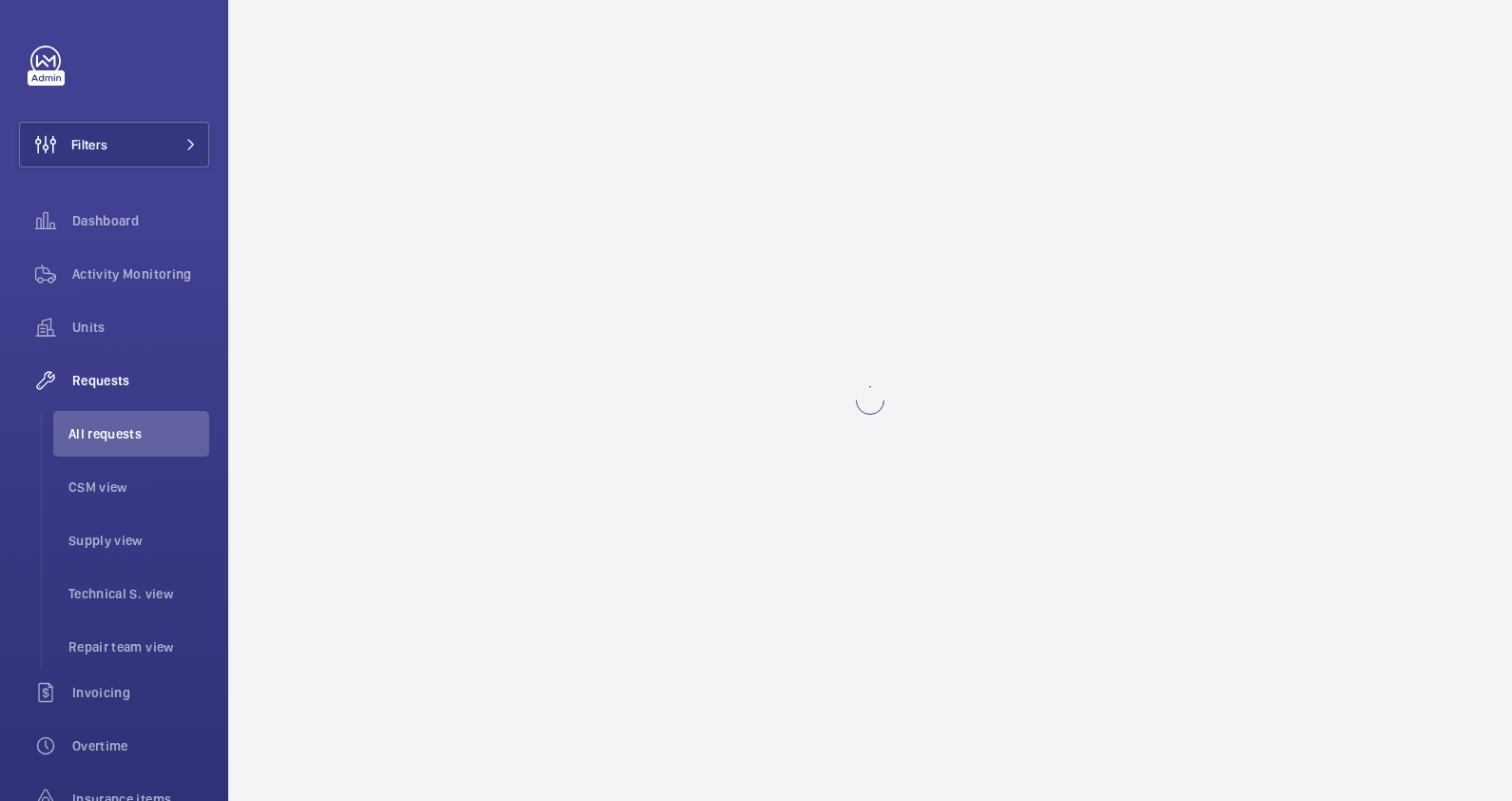
scroll to position [0, 0]
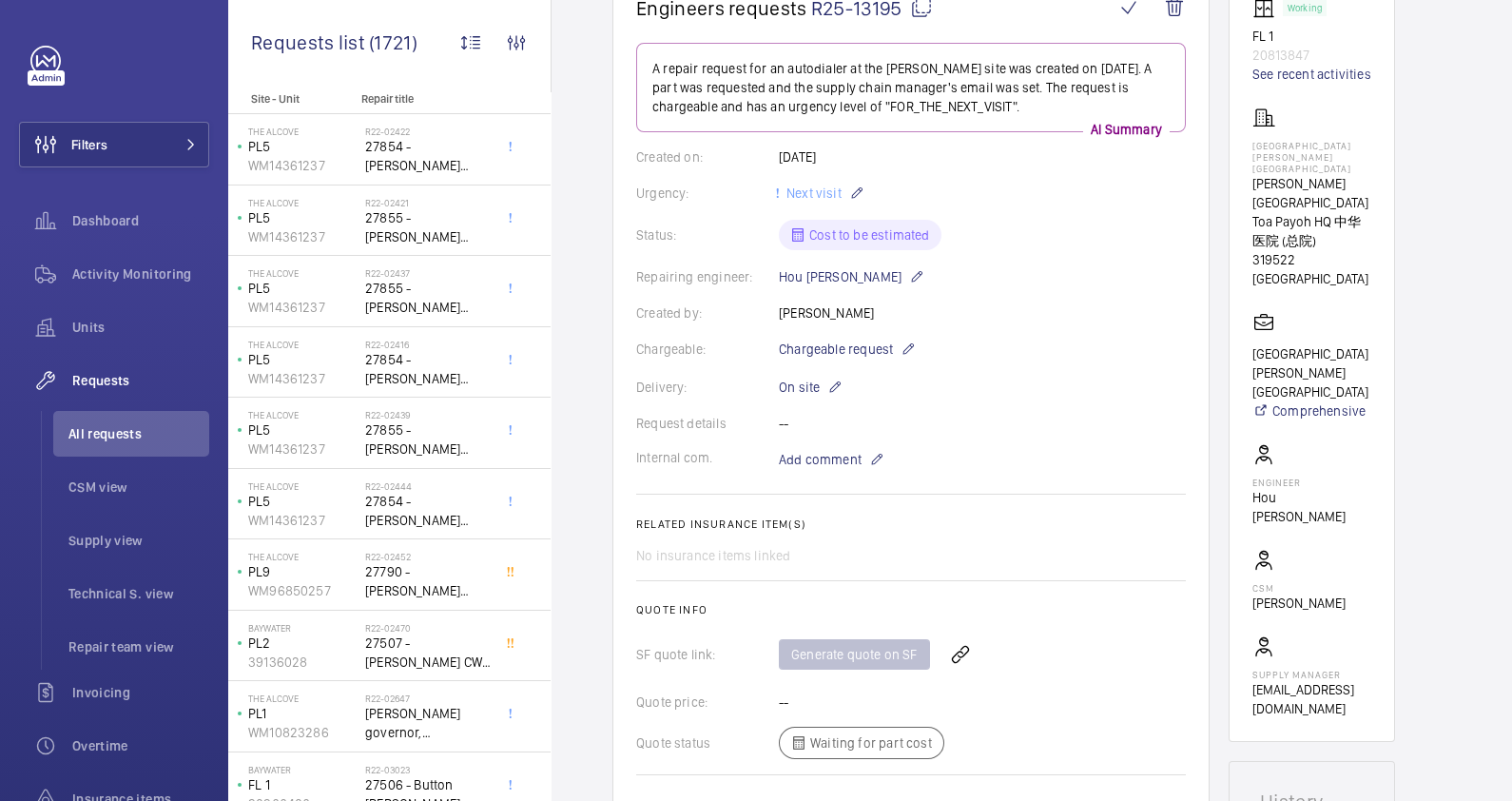
scroll to position [325, 0]
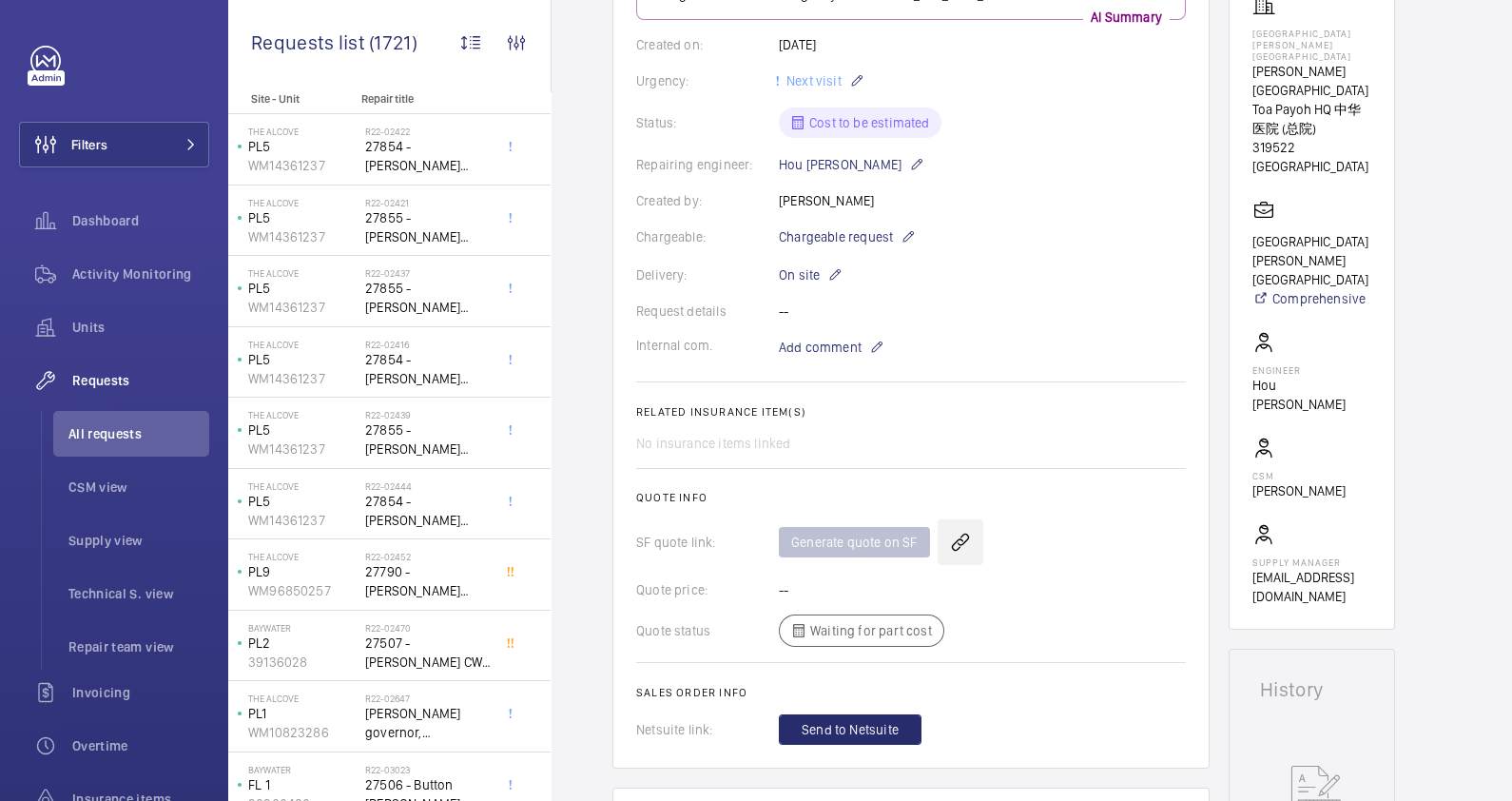
click at [957, 538] on wm-front-icon-button at bounding box center [960, 542] width 46 height 46
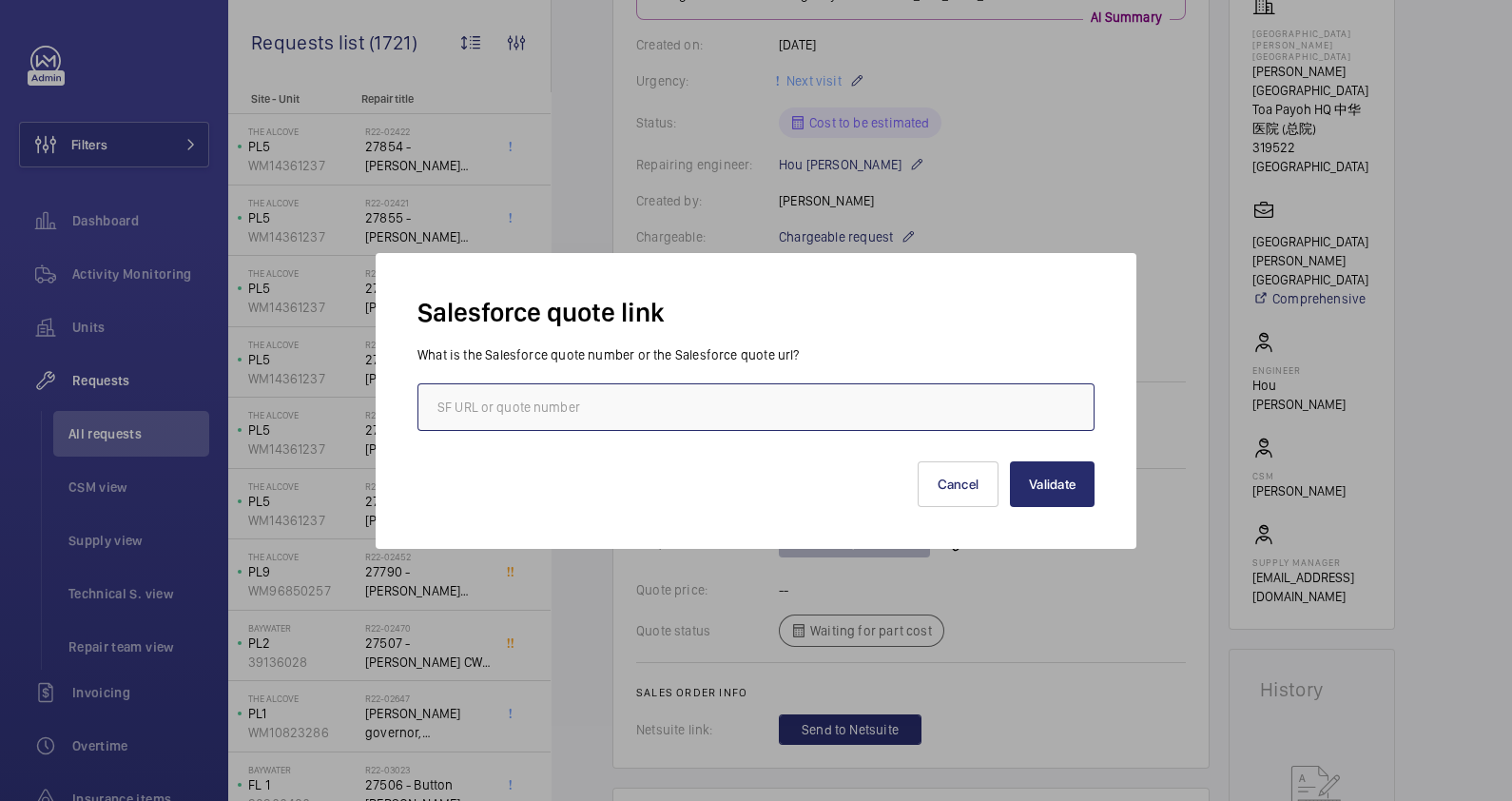
click at [712, 404] on input "text" at bounding box center [756, 407] width 677 height 48
paste input "https://wemaintain.lightning.force.com/lightning/r/Quote/0Q0SZ000007mHYp0AM/view"
type input "https://wemaintain.lightning.force.com/lightning/r/Quote/0Q0SZ000007mHYp0AM/view"
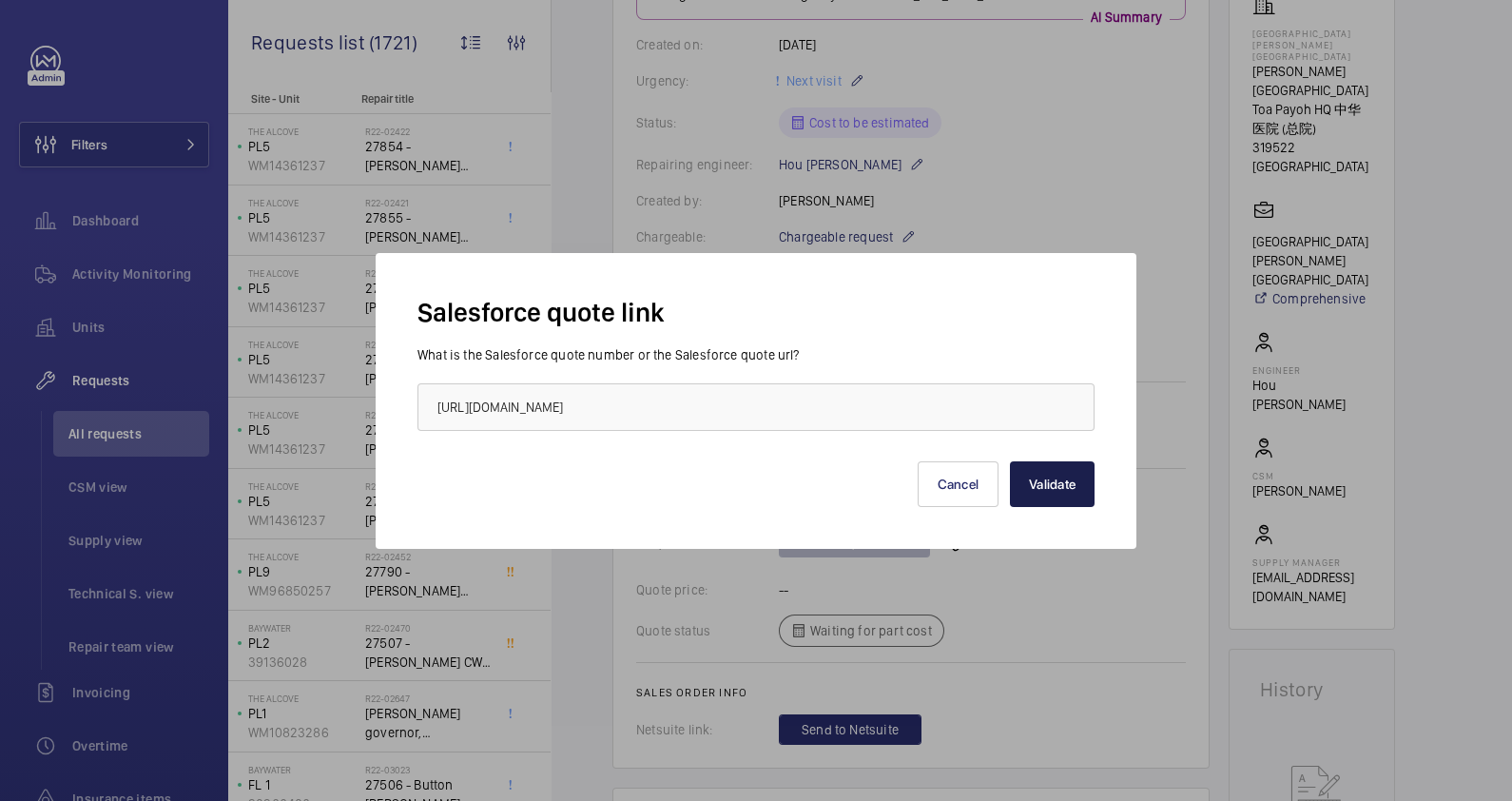
click at [1056, 485] on button "Validate" at bounding box center [1052, 484] width 84 height 46
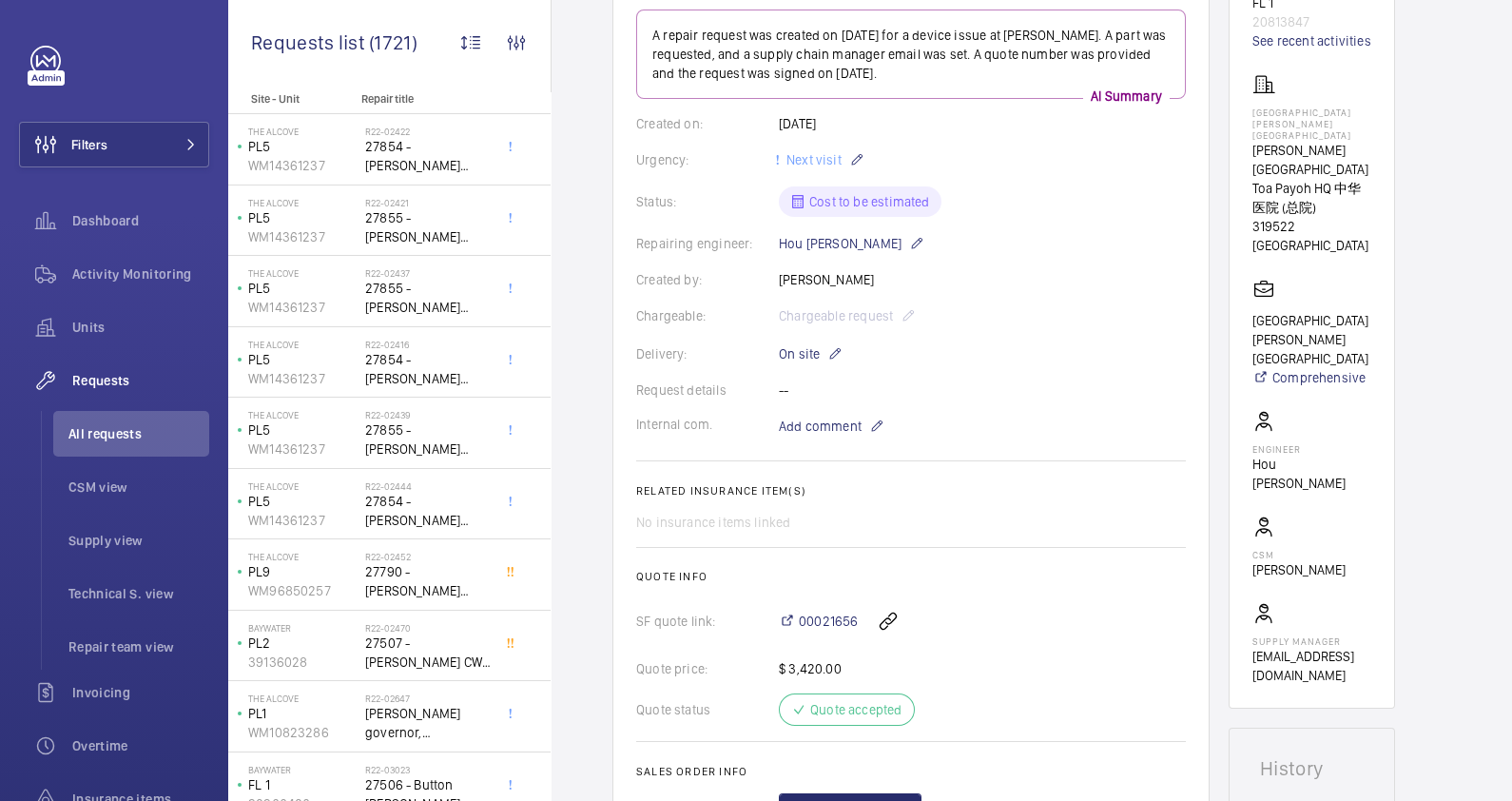
scroll to position [23, 0]
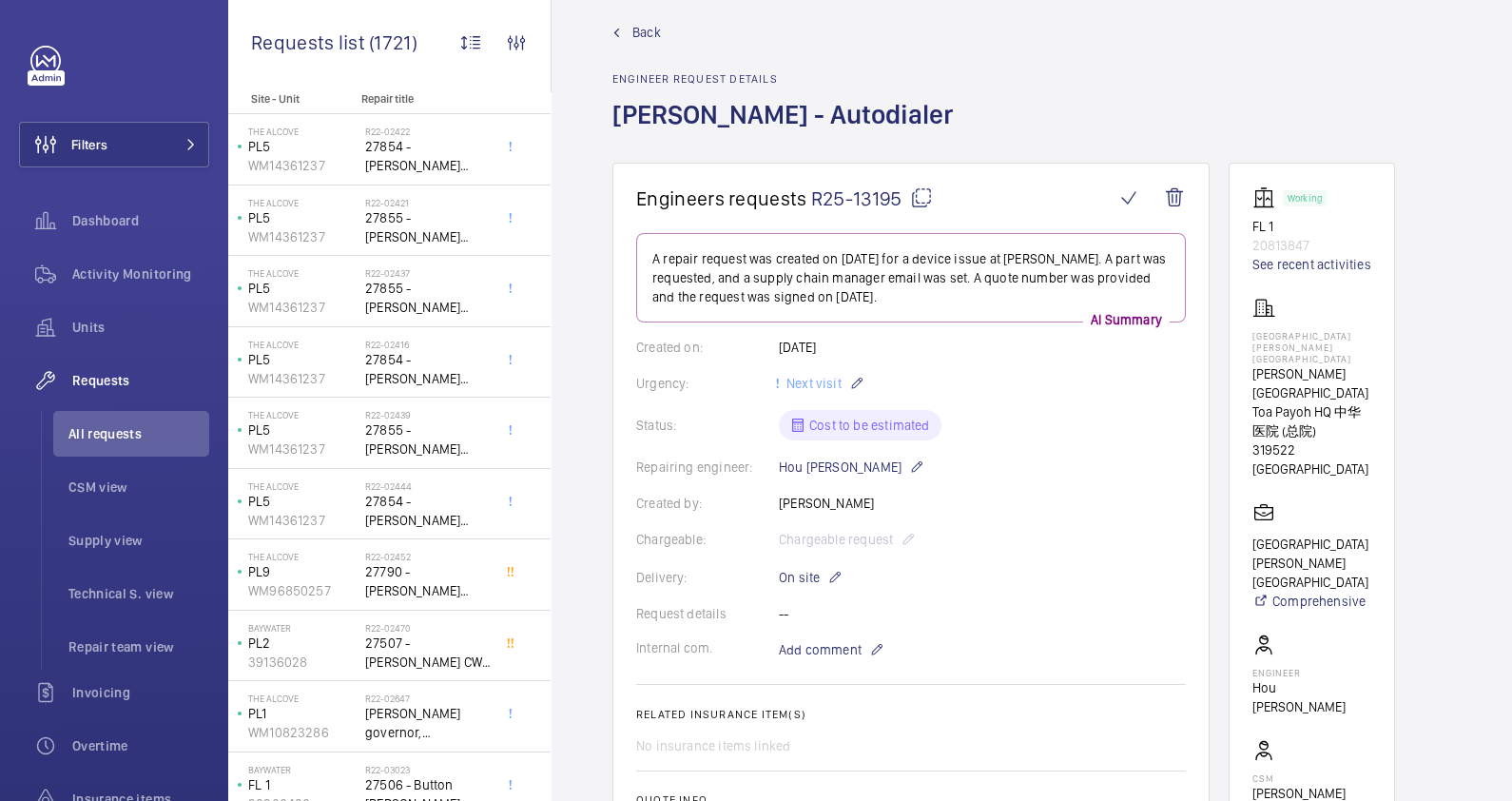
click at [926, 198] on mat-icon at bounding box center [922, 198] width 23 height 23
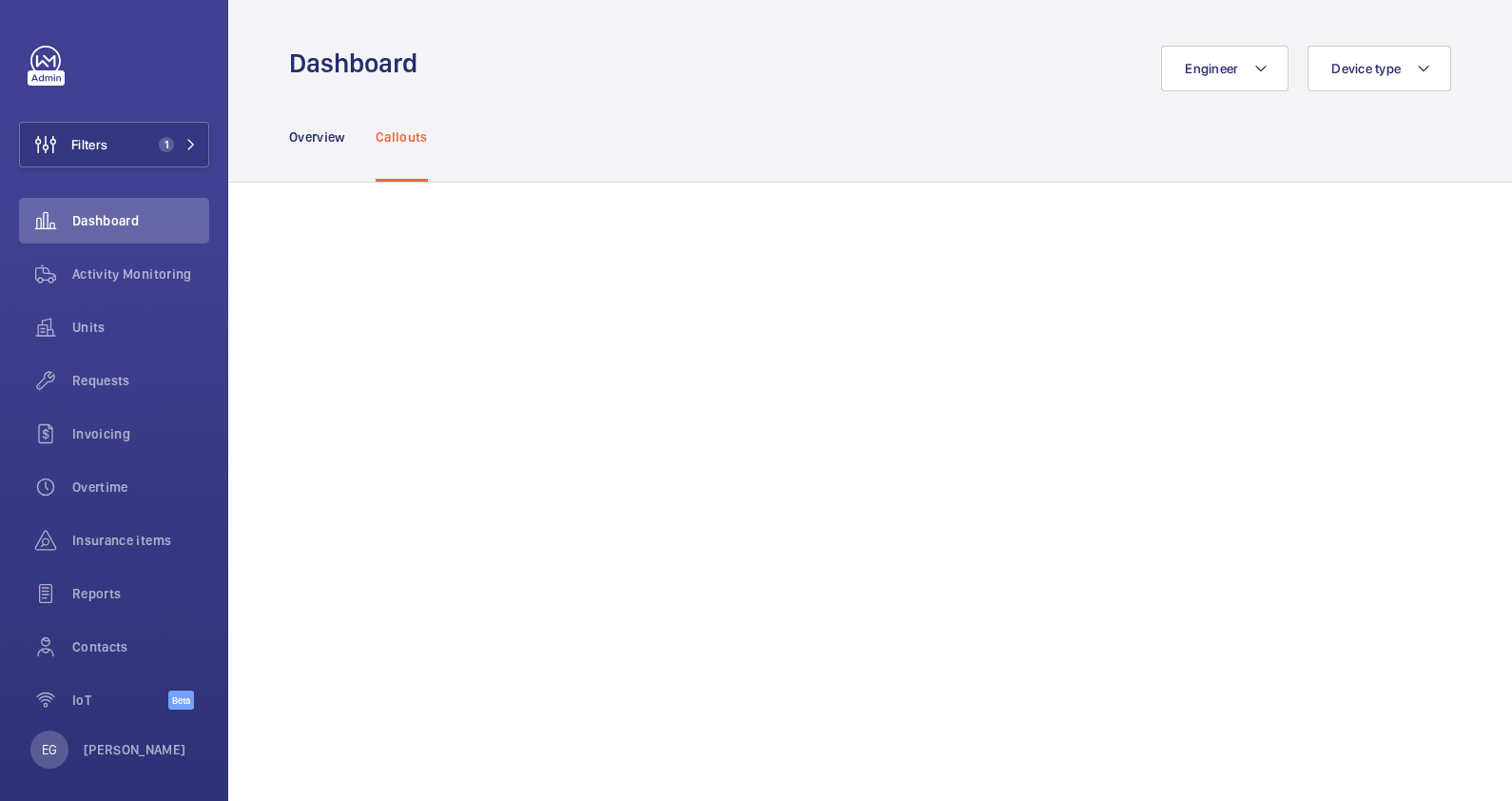
scroll to position [999, 0]
